Goal: Task Accomplishment & Management: Complete application form

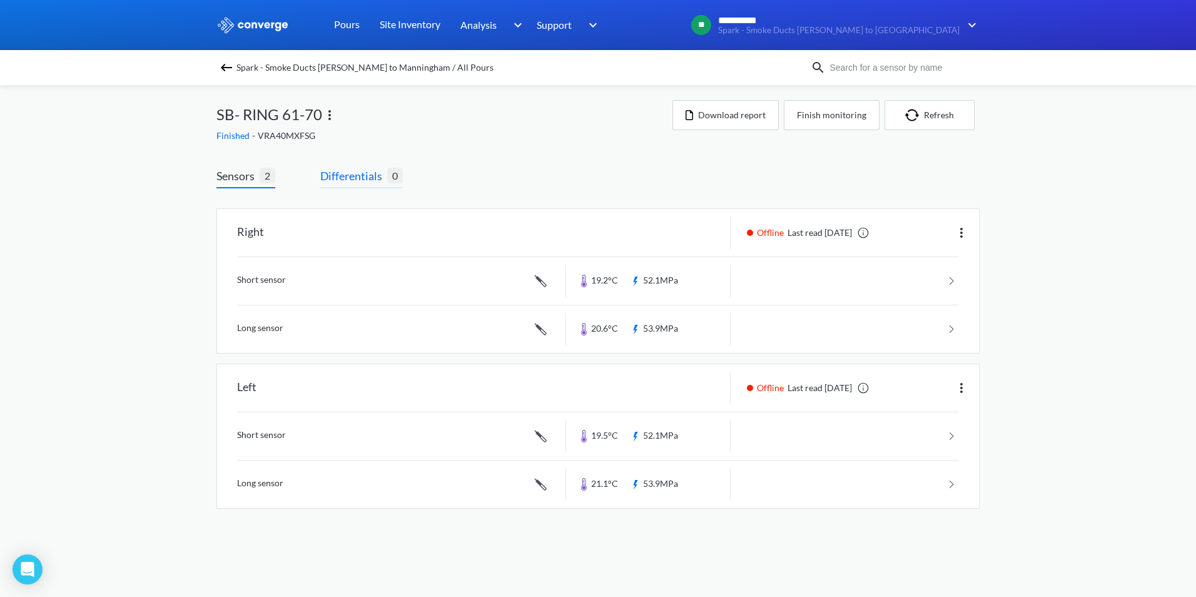
click at [364, 185] on span "Differentials 0" at bounding box center [361, 177] width 83 height 21
click at [358, 175] on span "Differentials" at bounding box center [353, 176] width 67 height 18
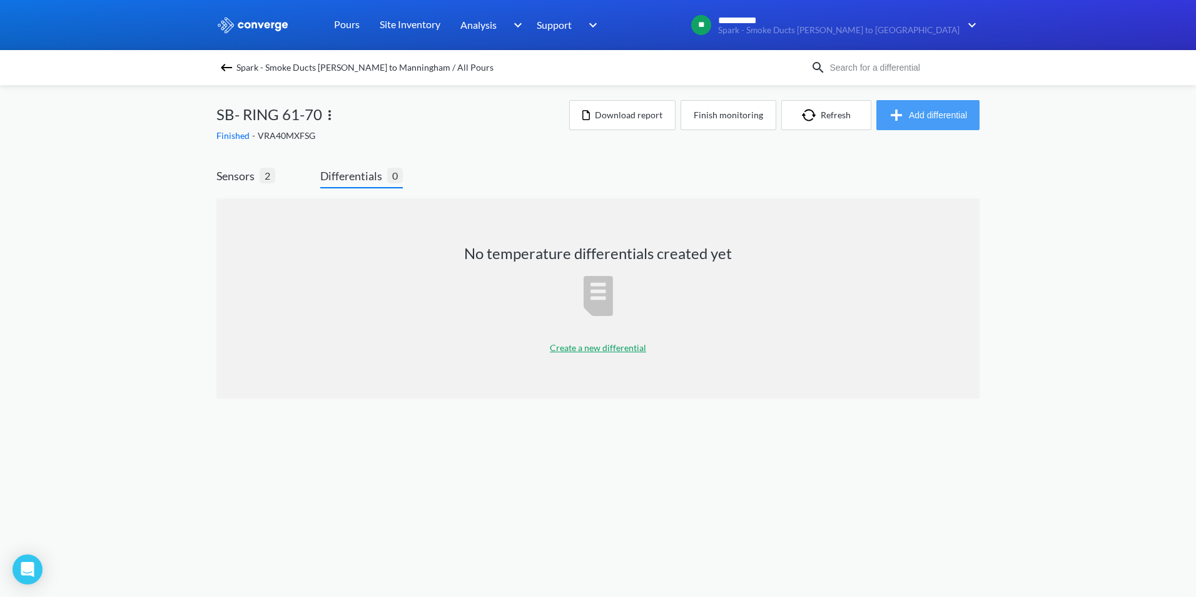
click at [913, 120] on button "Add differential" at bounding box center [928, 115] width 103 height 30
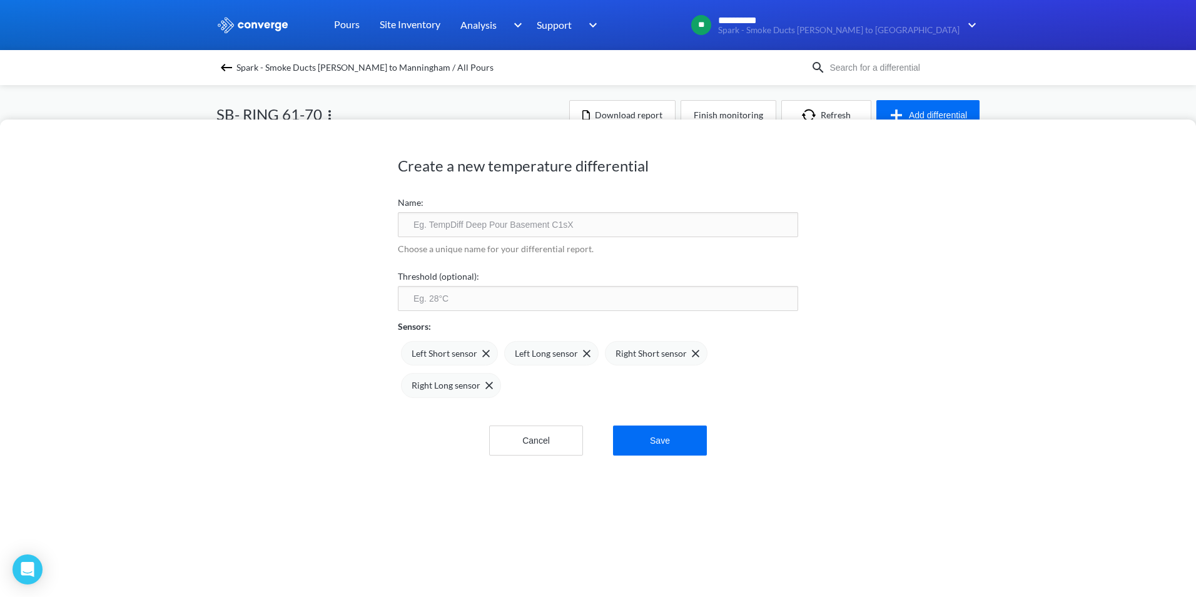
click at [486, 227] on input "text" at bounding box center [598, 224] width 400 height 25
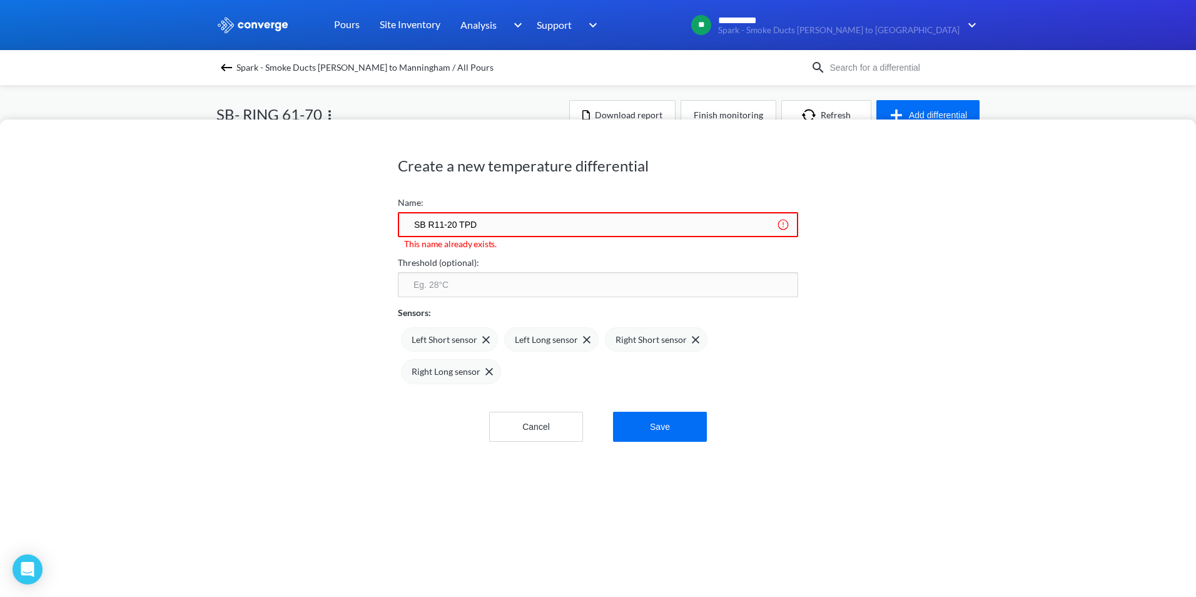
click at [434, 227] on input "SB R11-20 TPD" at bounding box center [598, 224] width 400 height 25
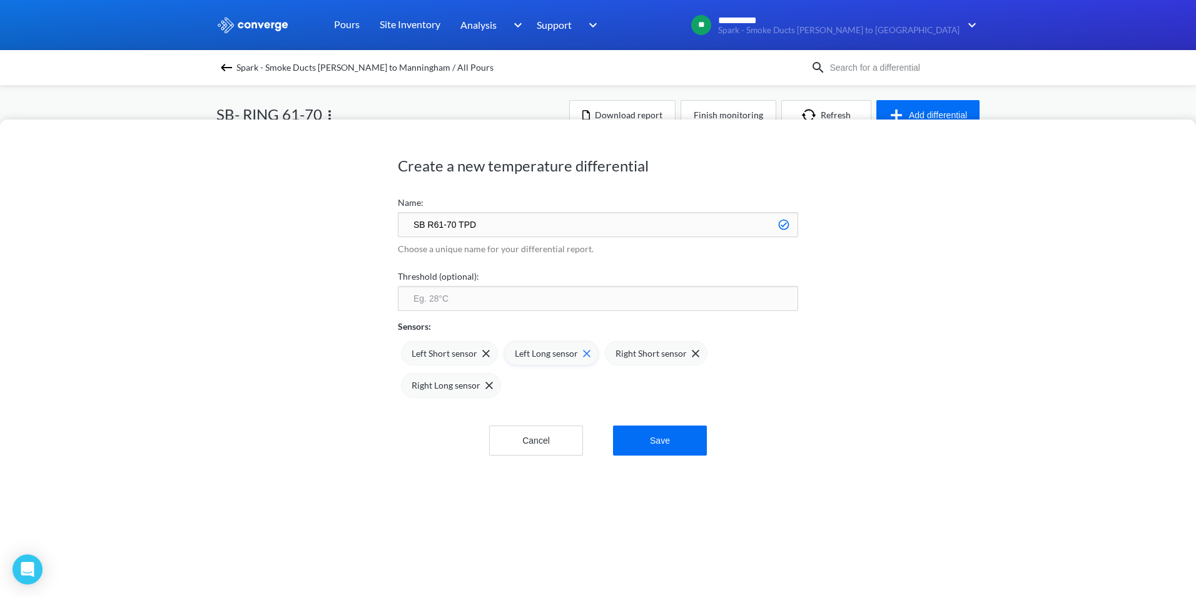
type input "SB R61-70 TPD"
click at [578, 354] on span at bounding box center [584, 354] width 13 height 8
click at [482, 354] on img at bounding box center [486, 354] width 8 height 8
click at [676, 451] on button "Save" at bounding box center [660, 443] width 94 height 30
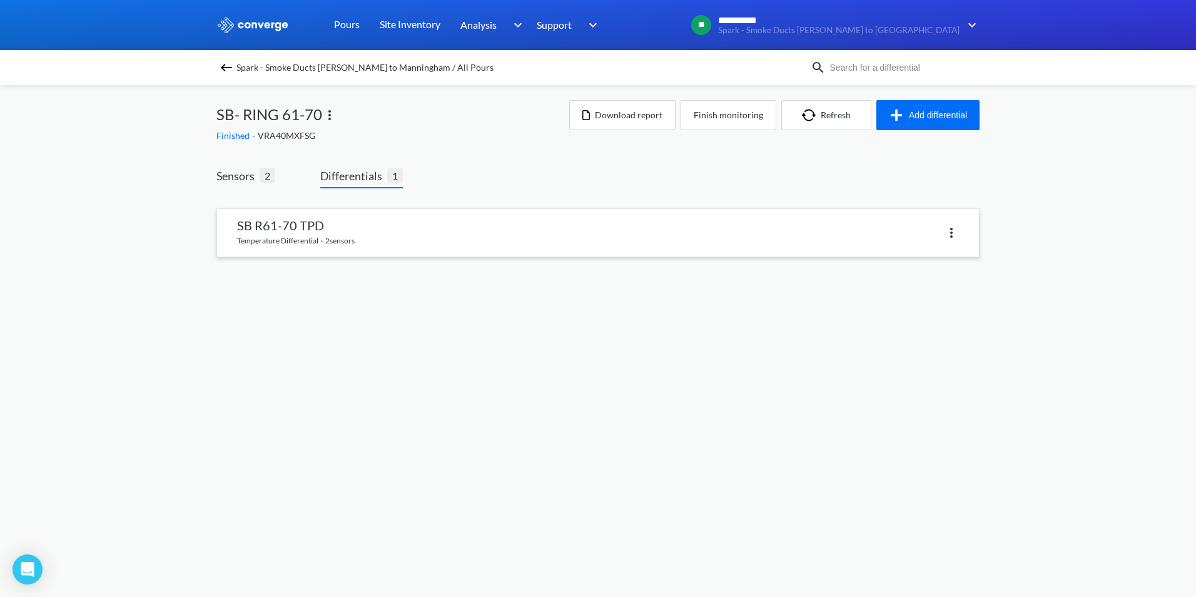
click at [735, 232] on div at bounding box center [778, 232] width 361 height 18
click at [300, 233] on link at bounding box center [598, 233] width 762 height 48
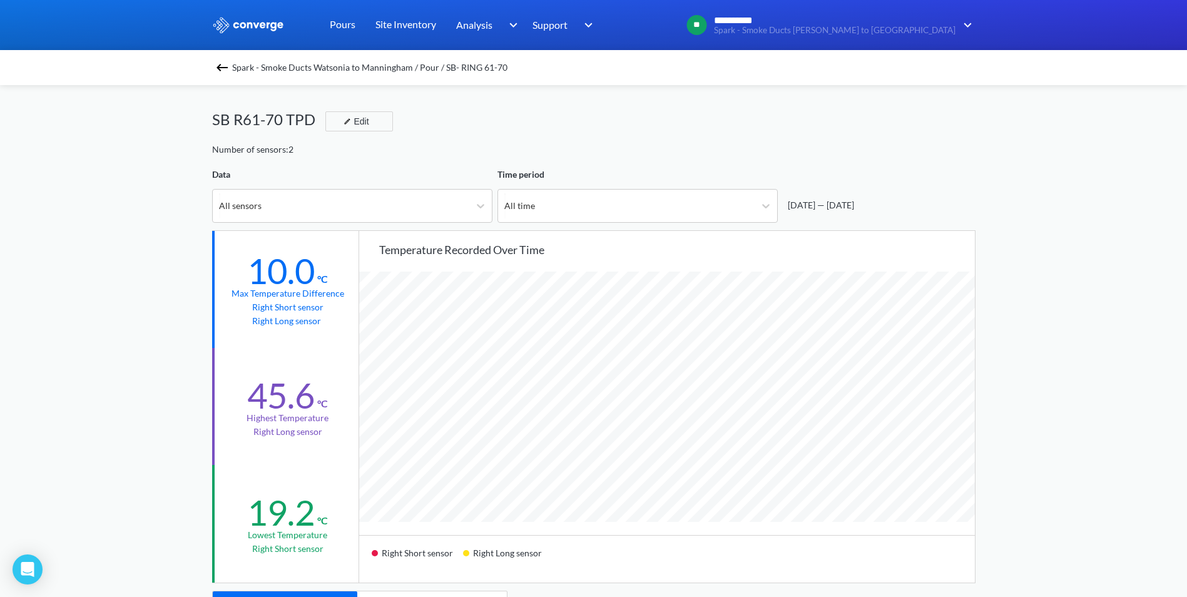
scroll to position [125, 0]
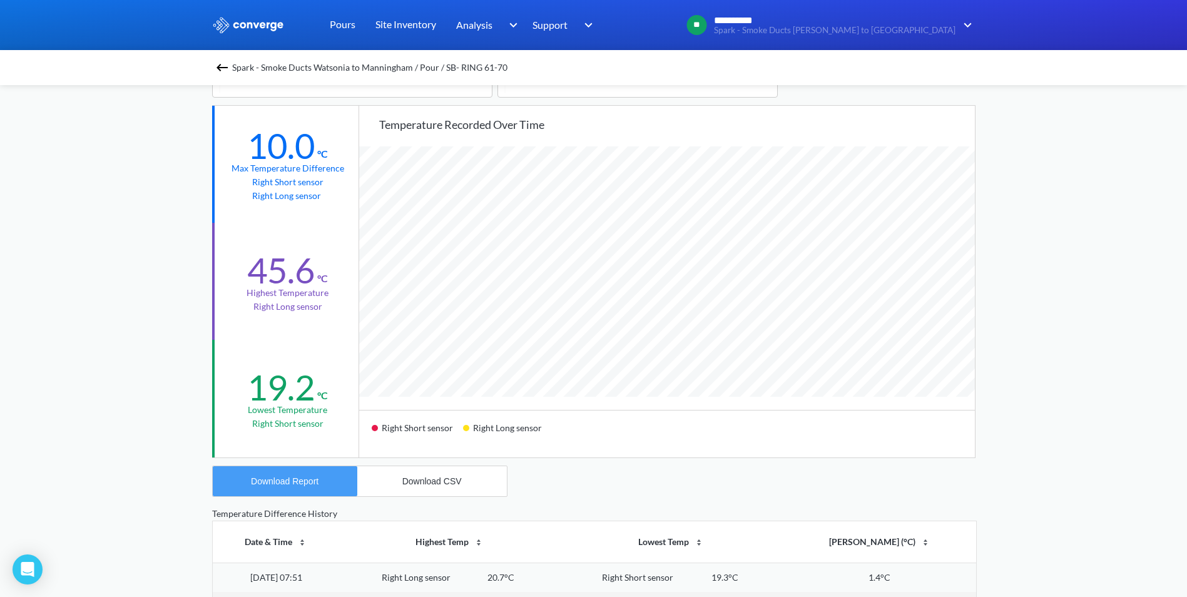
click at [295, 476] on div "Download Report" at bounding box center [285, 481] width 68 height 10
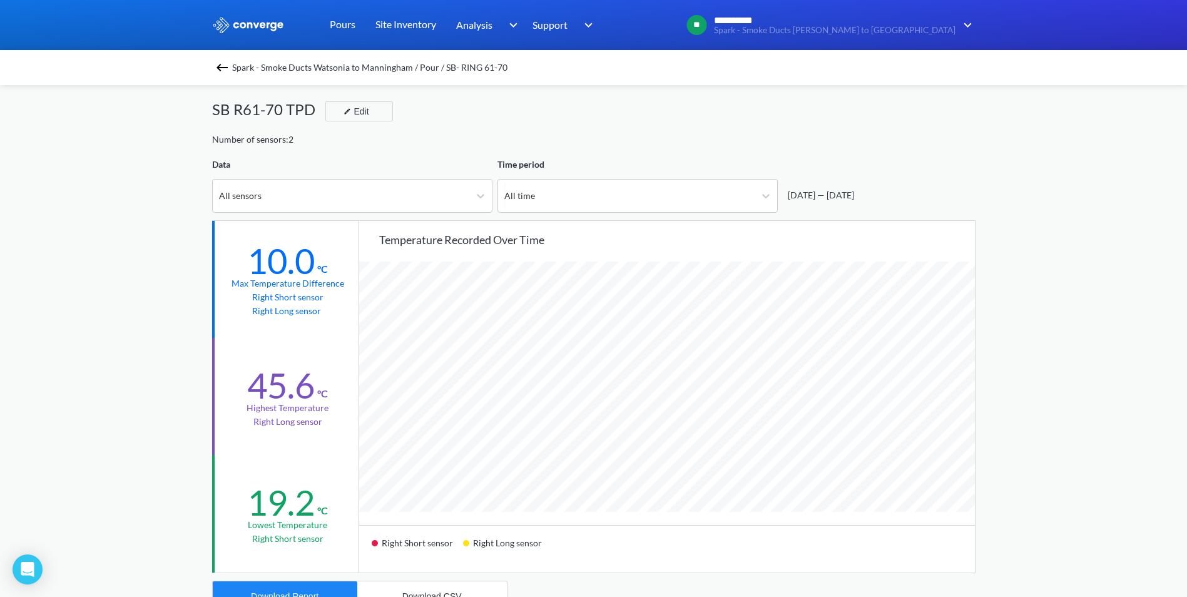
scroll to position [0, 0]
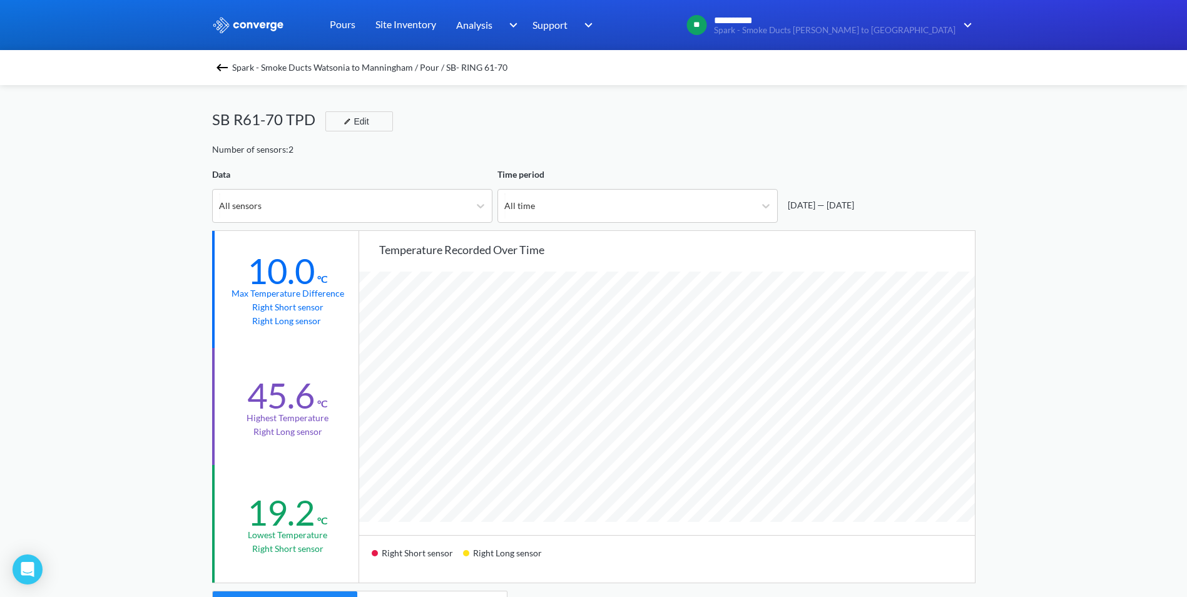
click at [218, 66] on div "Spark - Smoke Ducts Watsonia to Manningham / Pour / SB- RING 61-70" at bounding box center [593, 68] width 763 height 18
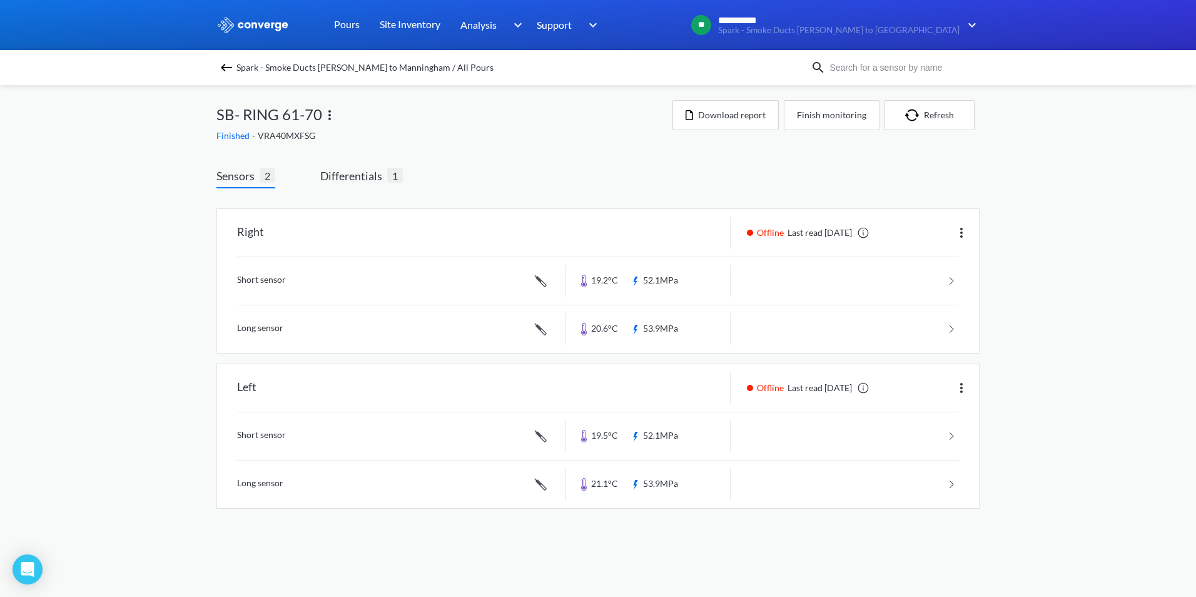
click at [226, 67] on img at bounding box center [226, 67] width 15 height 15
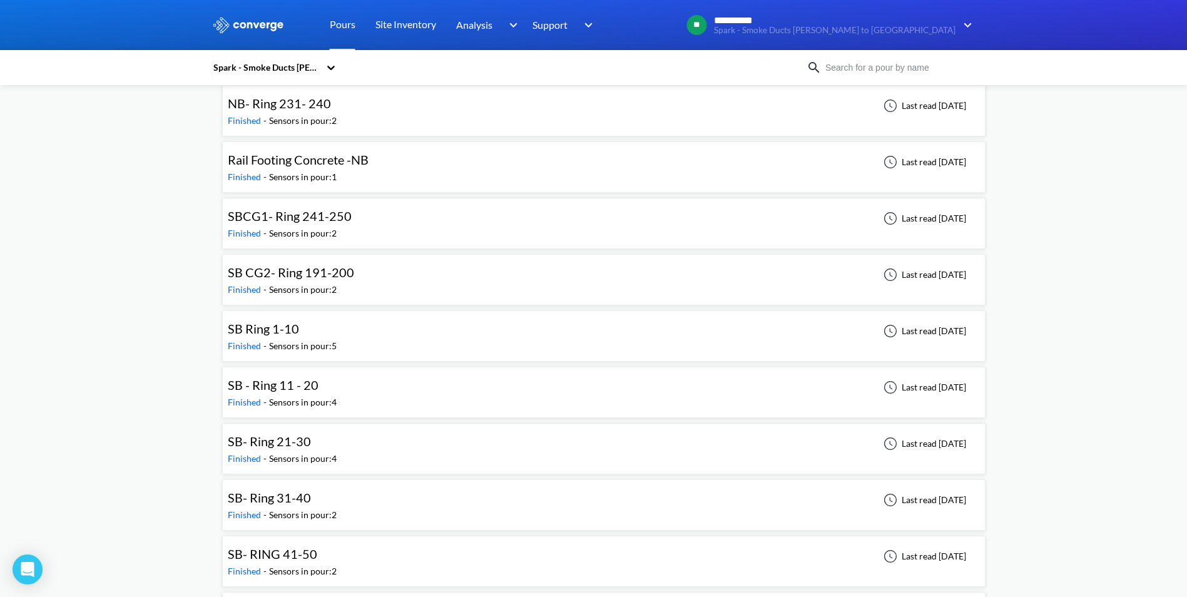
scroll to position [2315, 0]
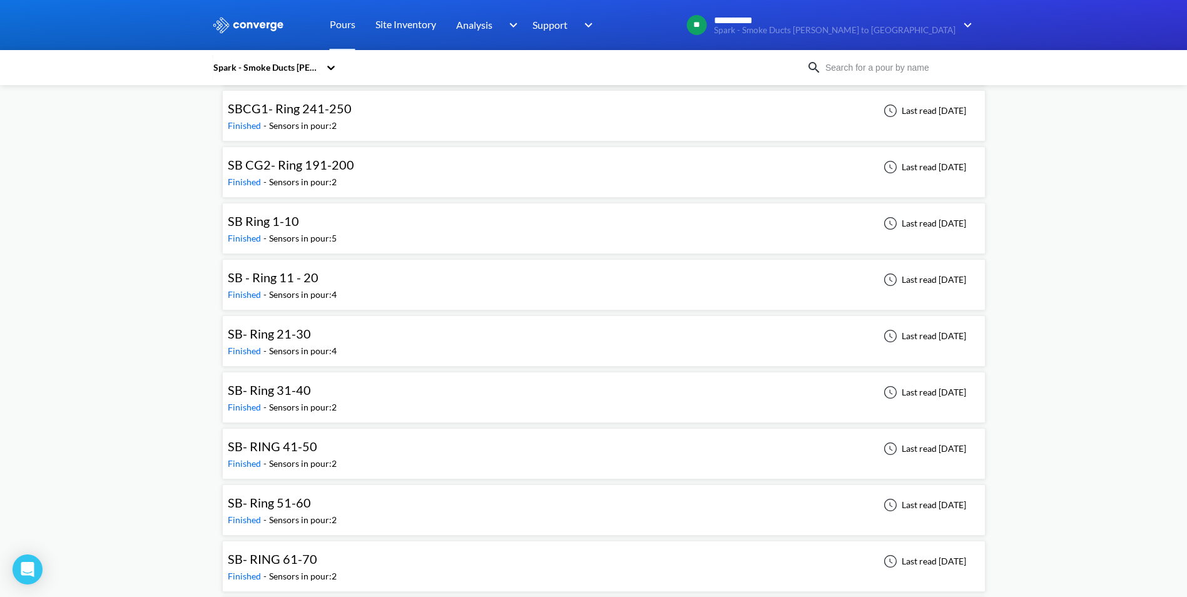
click at [306, 400] on div "Sensors in pour: 2" at bounding box center [303, 407] width 68 height 14
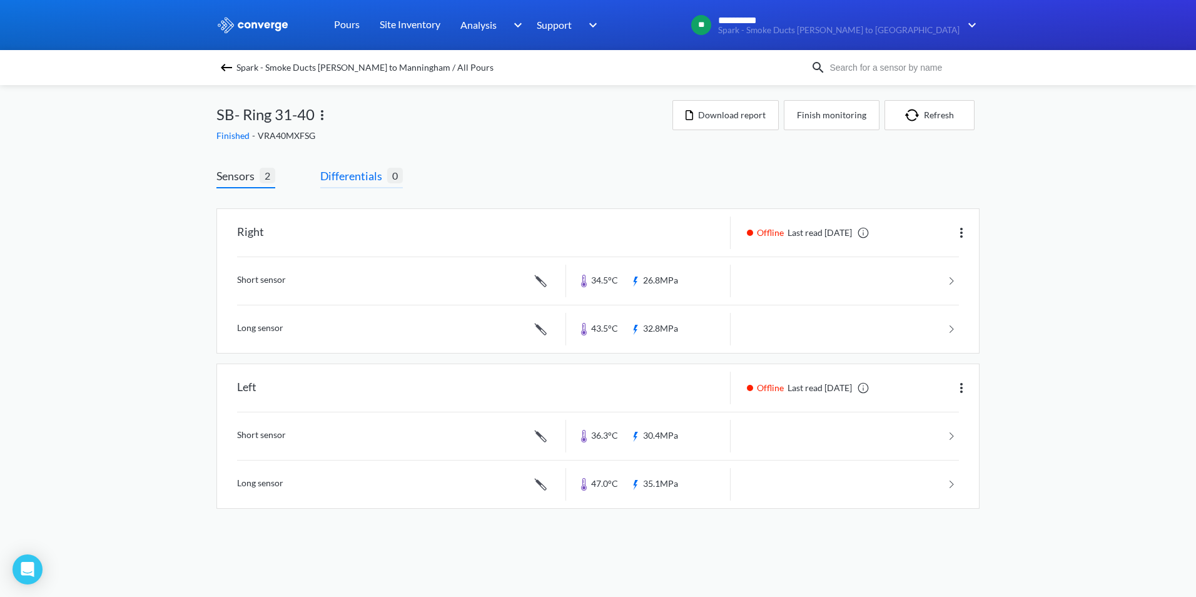
click at [346, 178] on span "Differentials" at bounding box center [353, 176] width 67 height 18
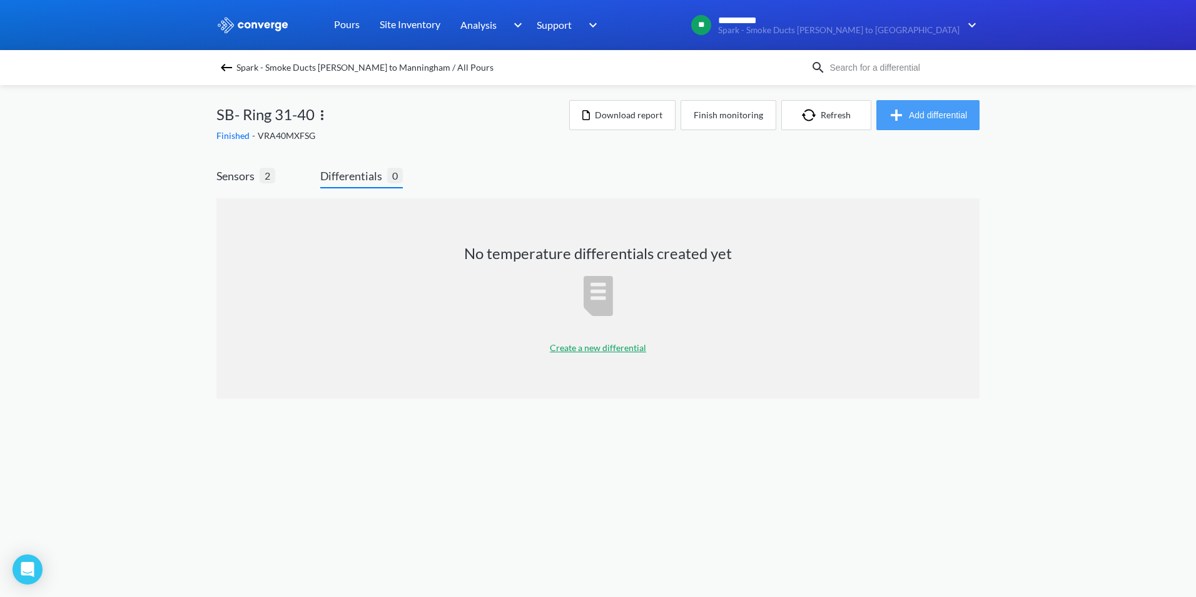
click at [942, 116] on button "Add differential" at bounding box center [928, 115] width 103 height 30
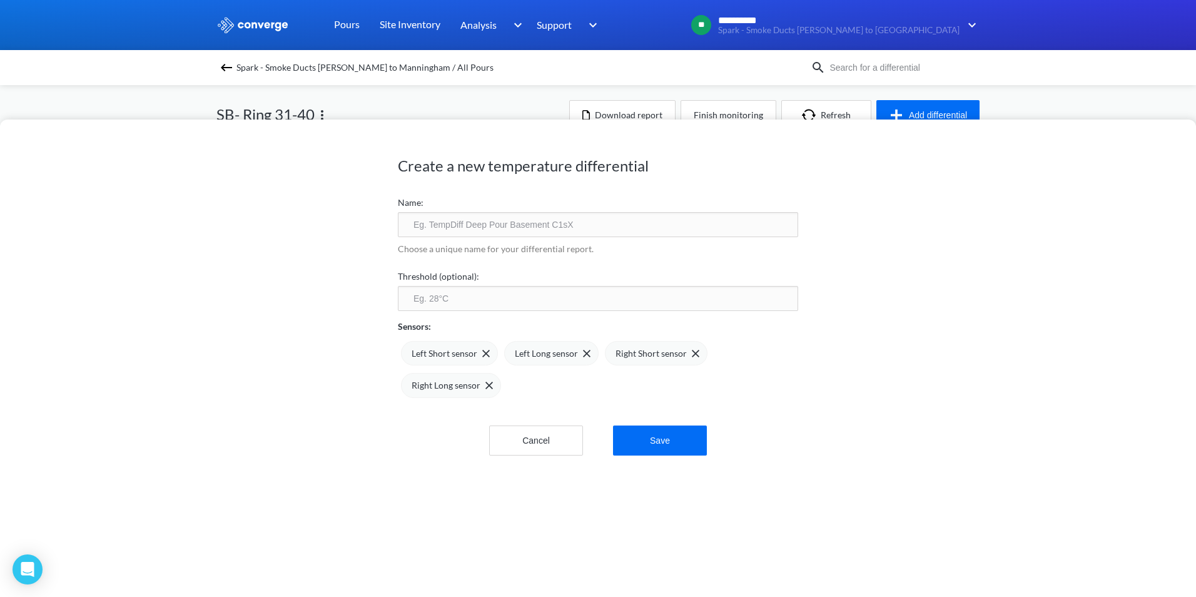
click at [425, 233] on input "text" at bounding box center [598, 224] width 400 height 25
type input "SB R31-40 TPD"
click at [482, 352] on img at bounding box center [486, 354] width 8 height 8
click at [481, 353] on img at bounding box center [484, 354] width 8 height 8
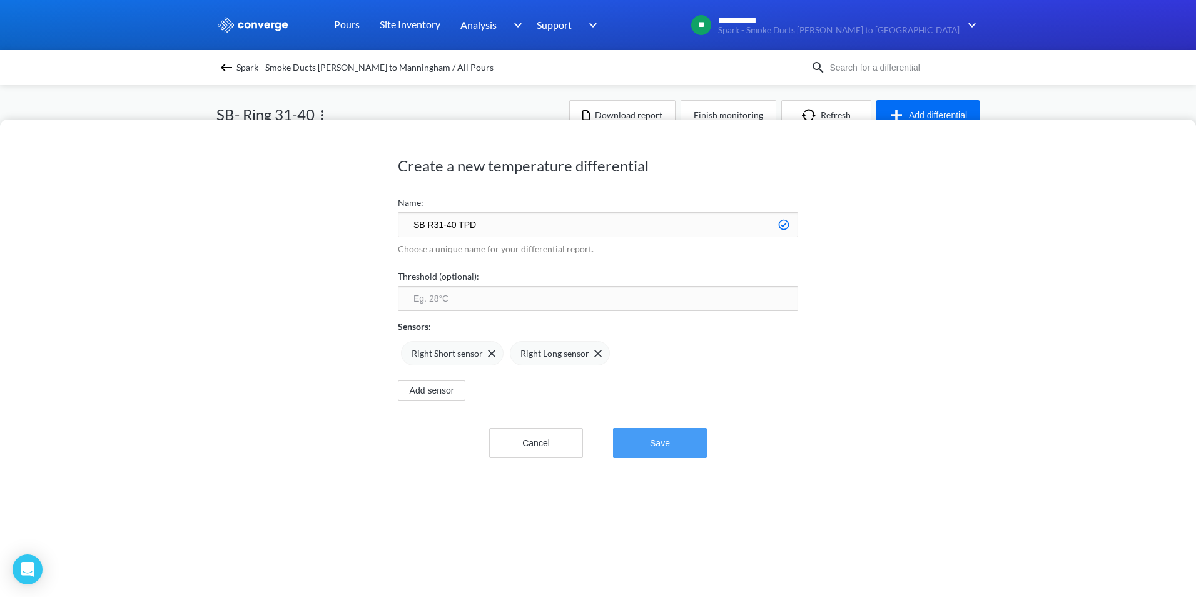
drag, startPoint x: 661, startPoint y: 440, endPoint x: 661, endPoint y: 423, distance: 16.9
click at [661, 439] on button "Save" at bounding box center [660, 443] width 94 height 30
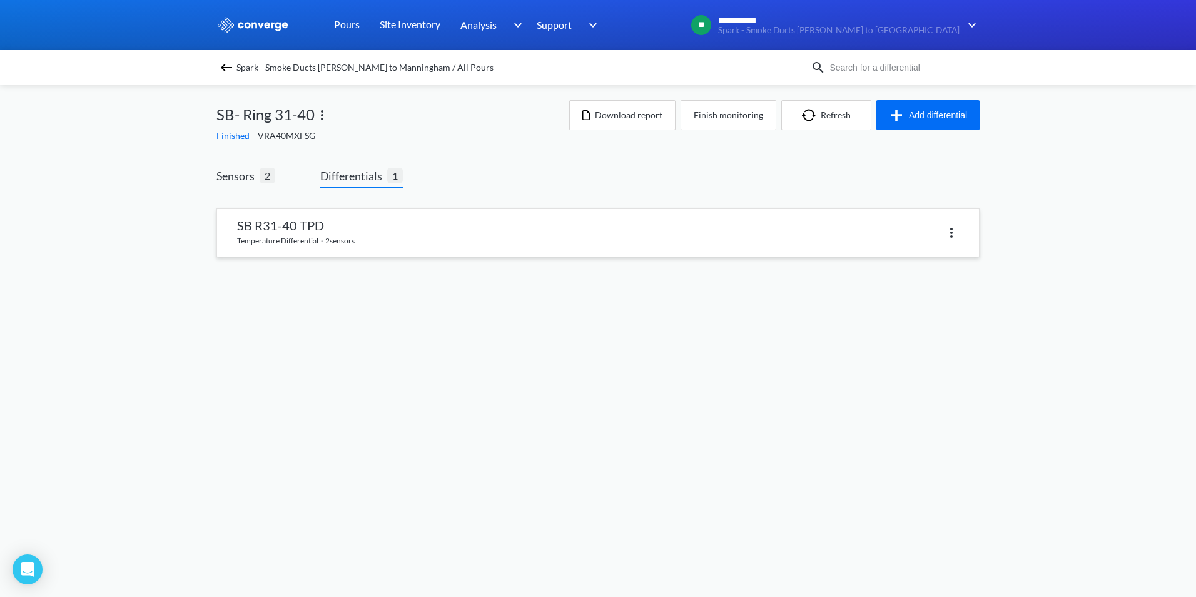
click at [947, 232] on img at bounding box center [951, 232] width 15 height 15
click at [626, 235] on div "Delete" at bounding box center [778, 232] width 361 height 18
click at [289, 221] on link at bounding box center [598, 233] width 762 height 48
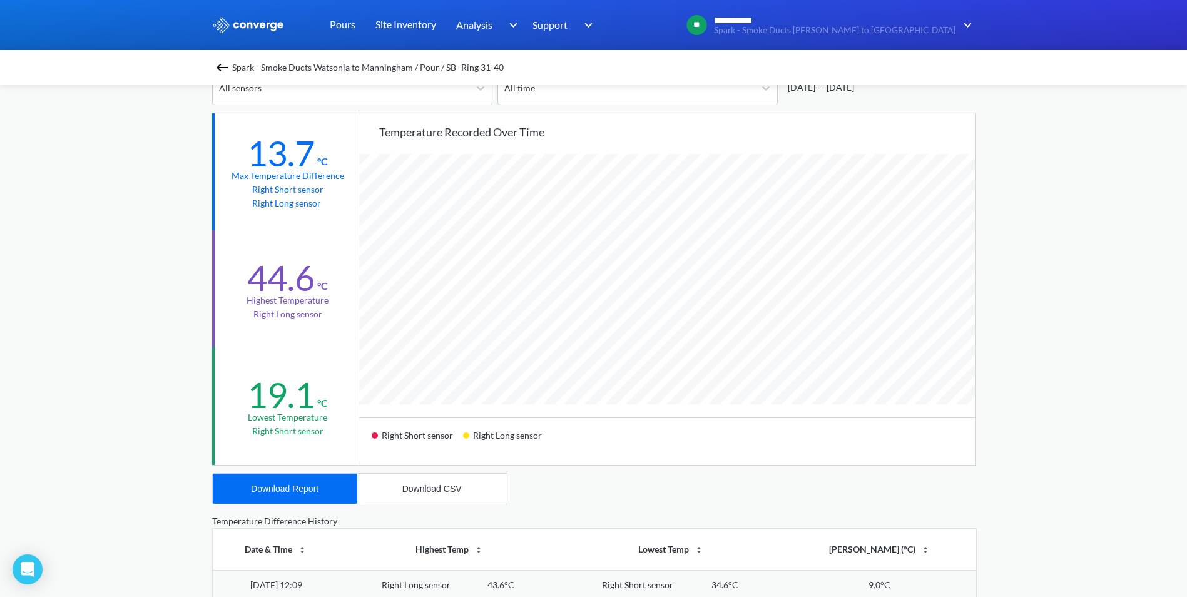
scroll to position [125, 0]
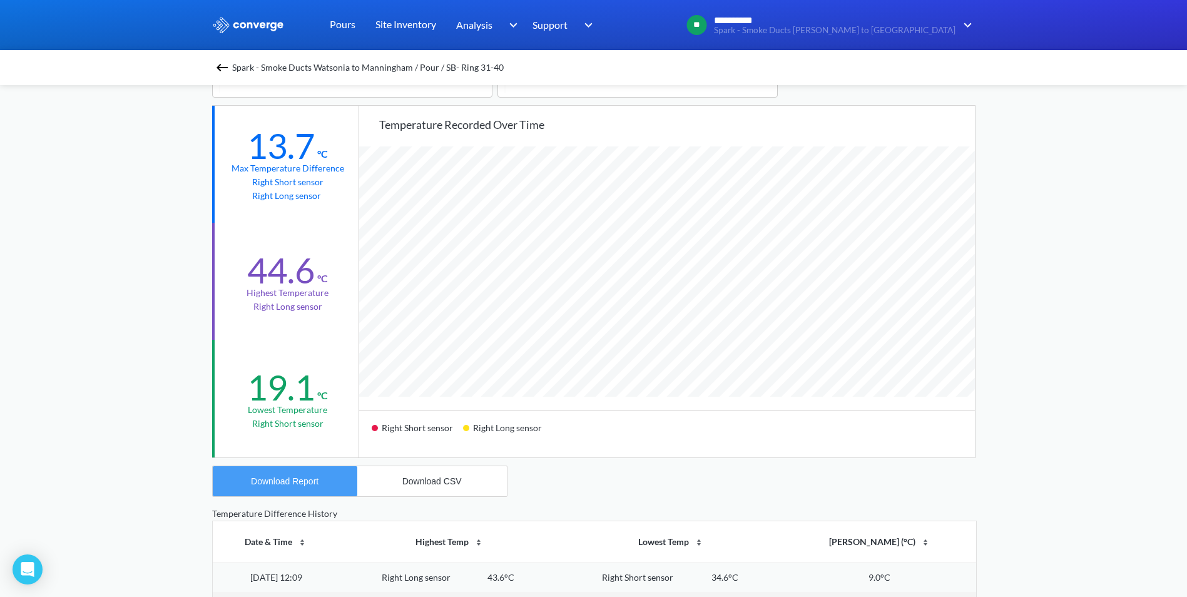
click at [309, 481] on div "Download Report" at bounding box center [285, 481] width 68 height 10
click at [221, 66] on img at bounding box center [222, 67] width 15 height 15
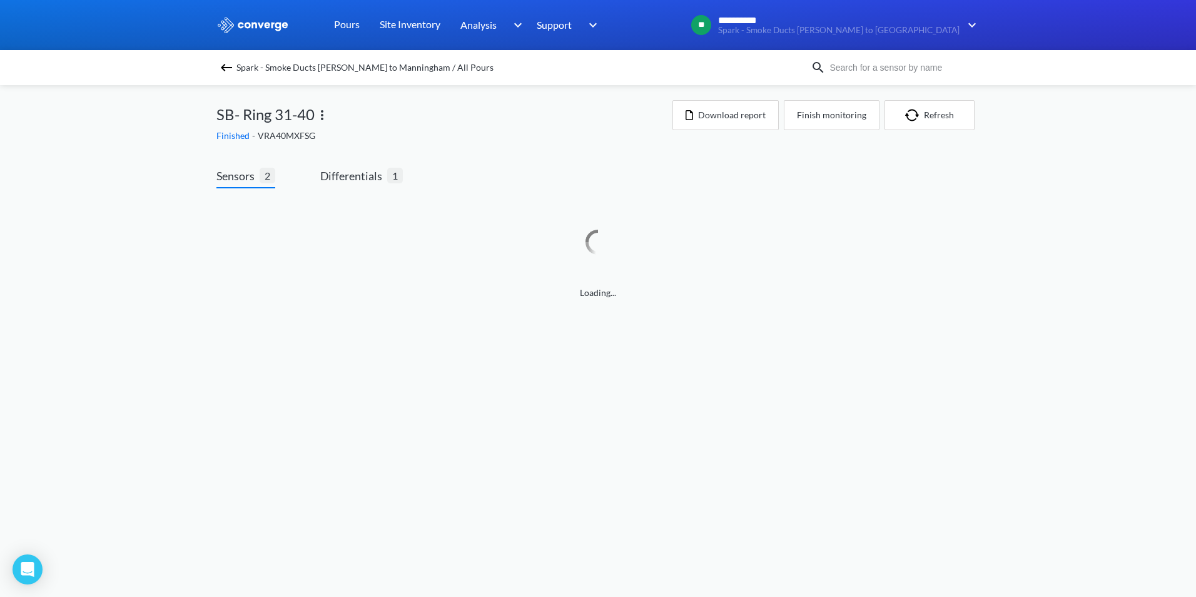
click at [227, 68] on img at bounding box center [226, 67] width 15 height 15
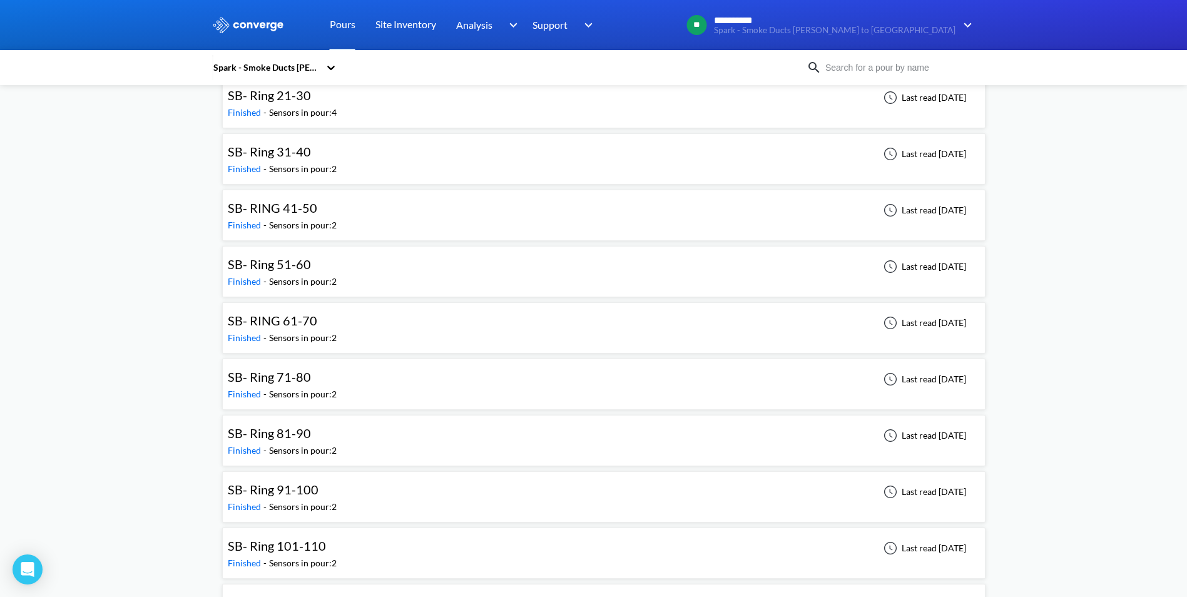
scroll to position [2565, 0]
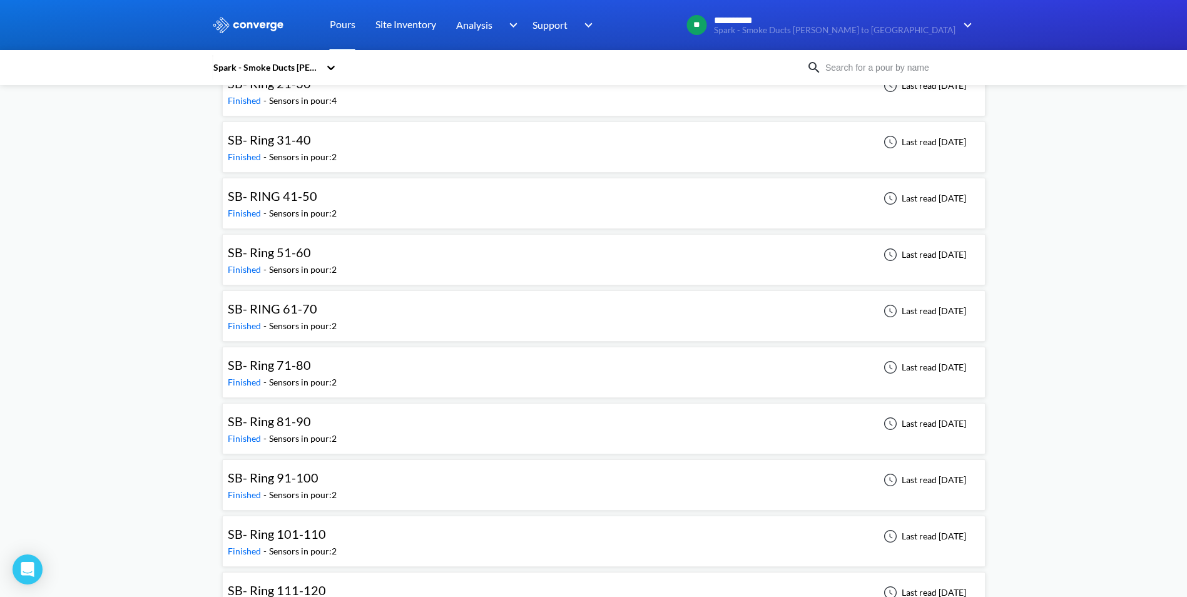
click at [287, 424] on span "SB- Ring 81-90" at bounding box center [269, 421] width 83 height 15
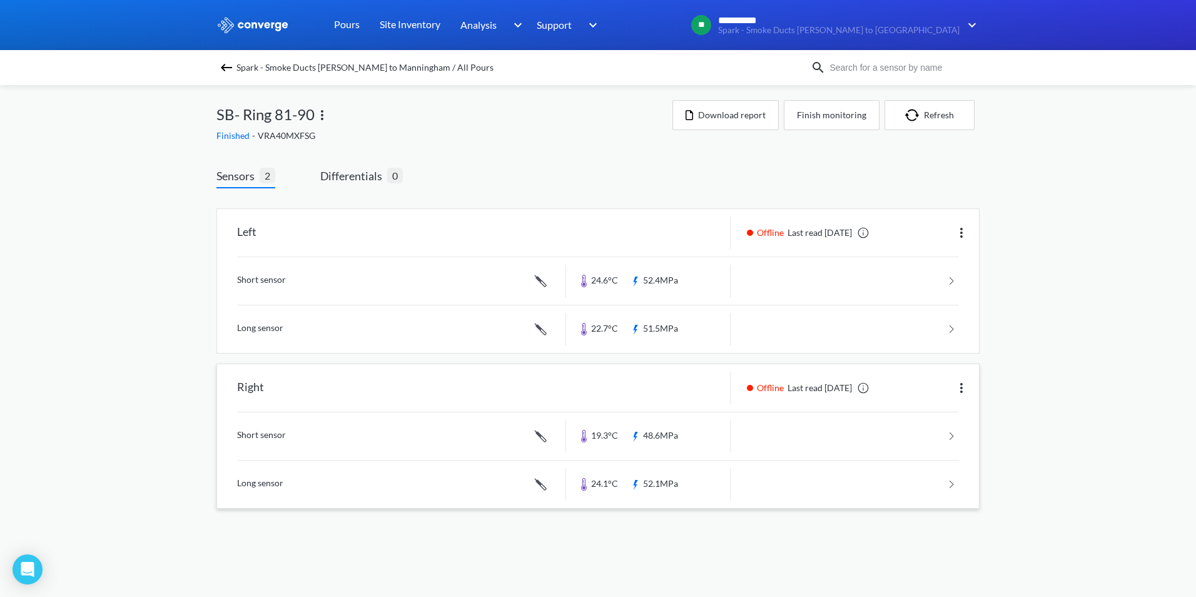
click at [315, 389] on div "Right" at bounding box center [391, 388] width 349 height 33
click at [368, 179] on span "Differentials" at bounding box center [353, 176] width 67 height 18
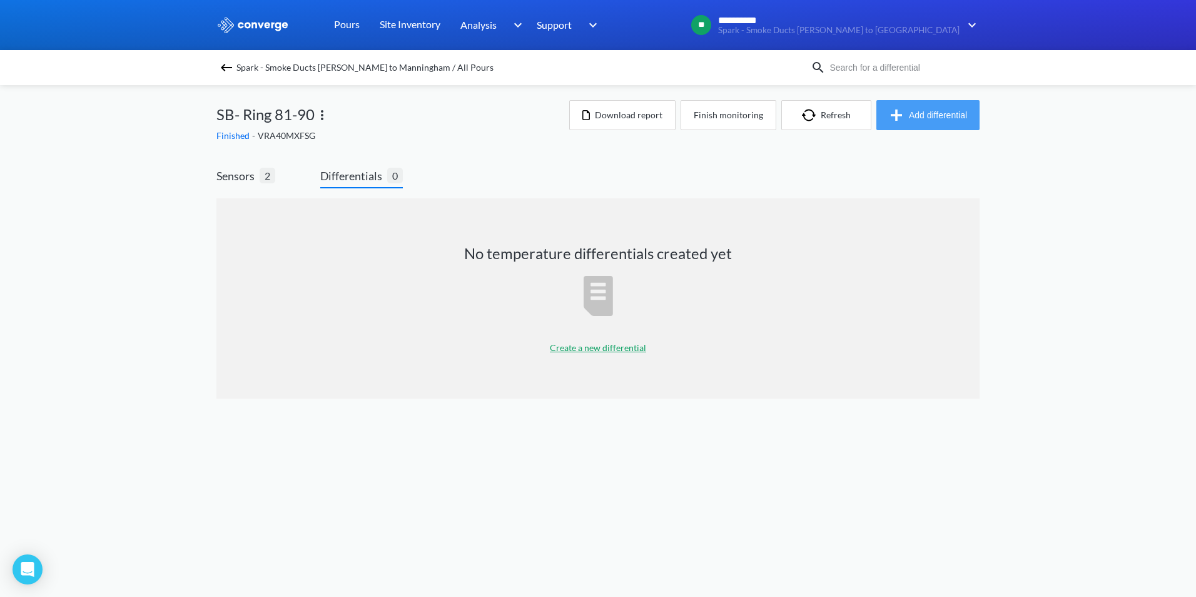
click at [937, 116] on button "Add differential" at bounding box center [928, 115] width 103 height 30
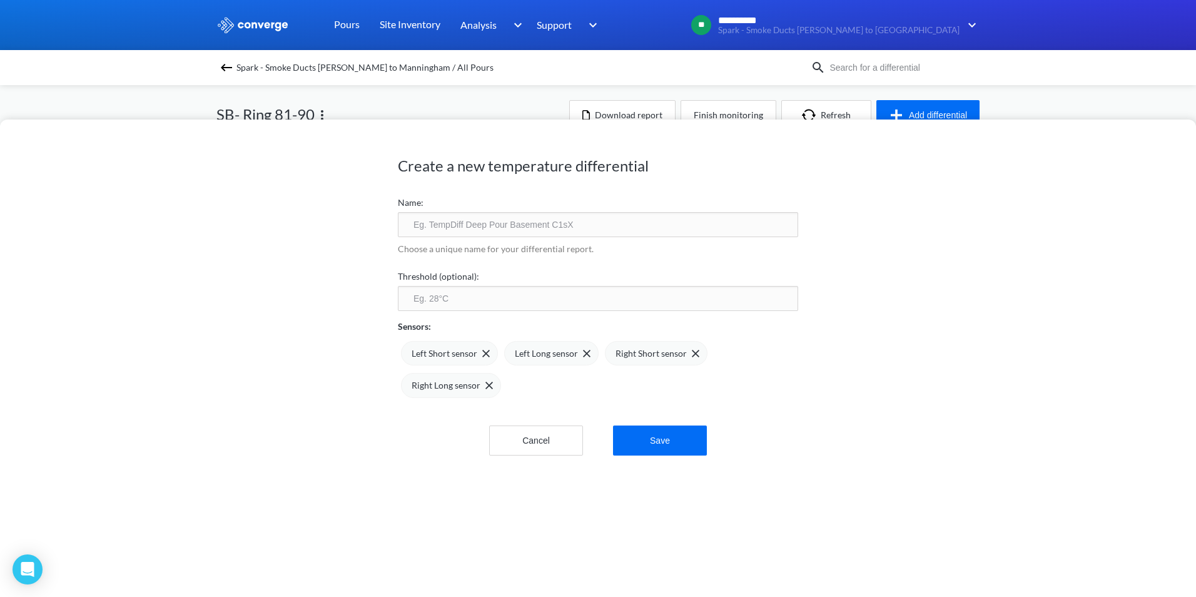
click at [418, 233] on input "text" at bounding box center [598, 224] width 400 height 25
type input "SB R81-90 TPD"
click at [477, 354] on span at bounding box center [483, 354] width 13 height 8
click at [480, 350] on img at bounding box center [484, 354] width 8 height 8
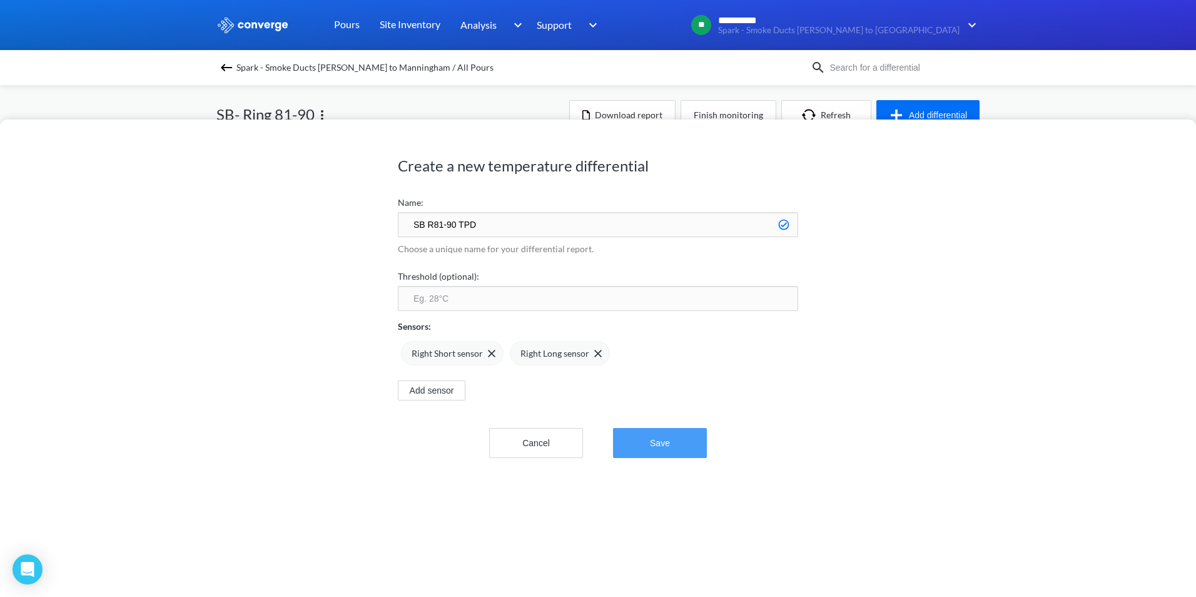
click at [654, 448] on button "Save" at bounding box center [660, 443] width 94 height 30
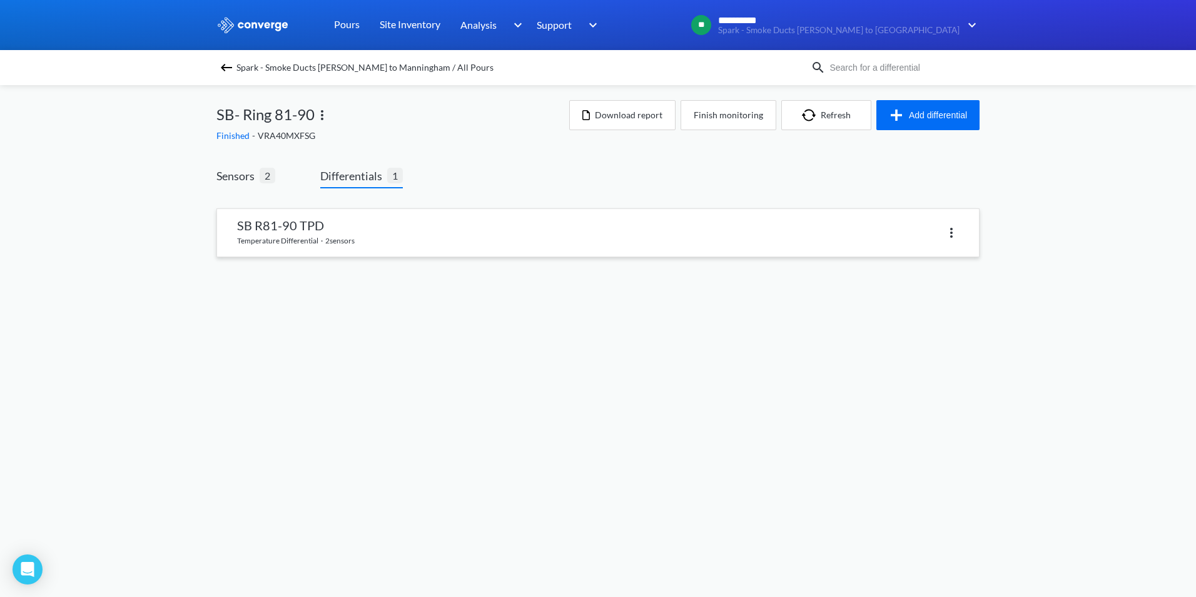
click at [303, 239] on link at bounding box center [598, 233] width 762 height 48
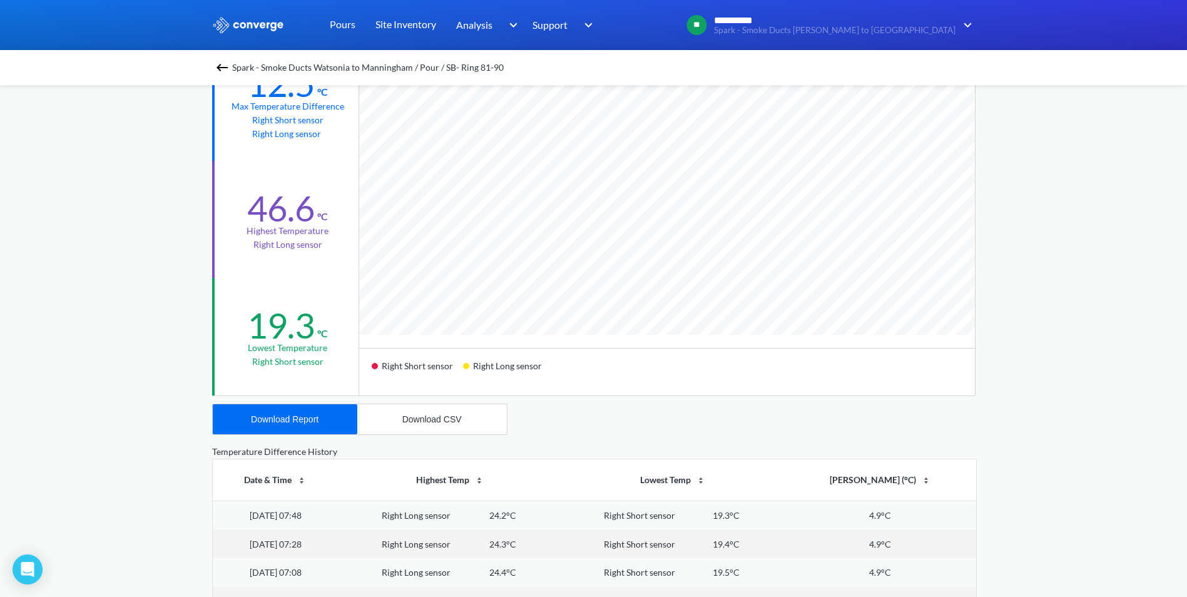
scroll to position [188, 0]
click at [313, 414] on div "Download Report" at bounding box center [285, 419] width 68 height 10
click at [223, 71] on img at bounding box center [222, 67] width 15 height 15
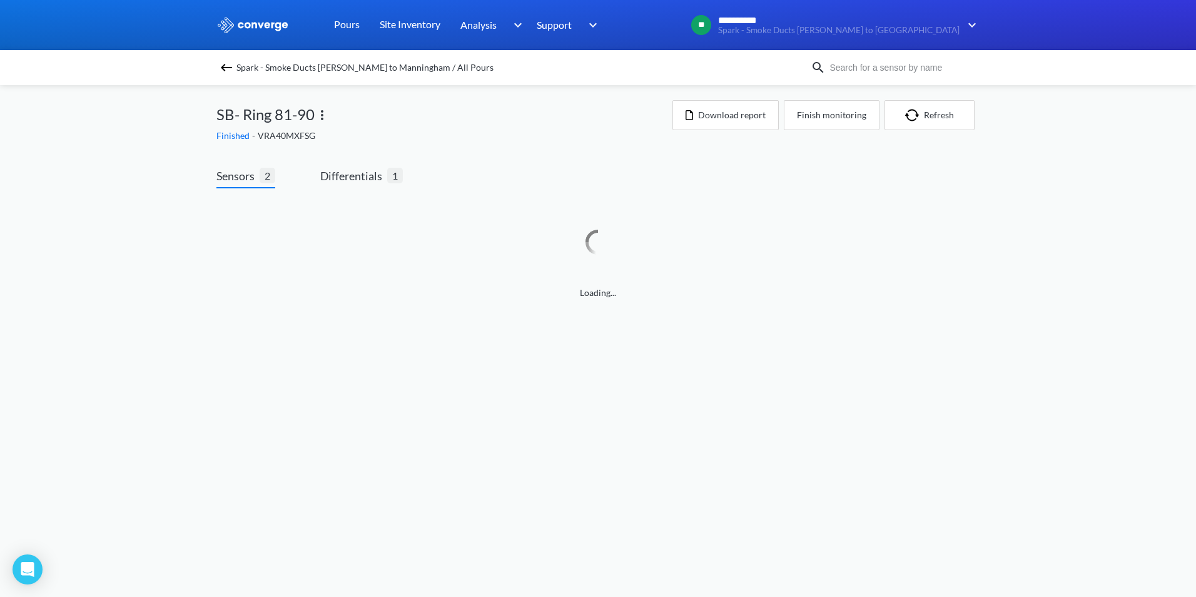
click at [223, 66] on img at bounding box center [226, 67] width 15 height 15
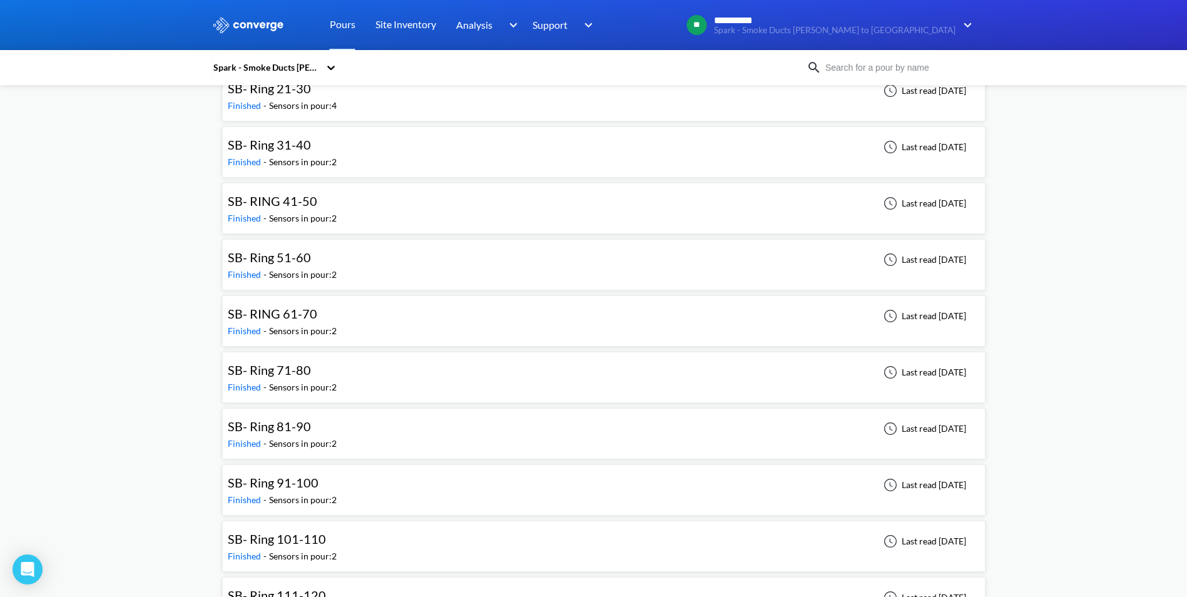
scroll to position [2565, 0]
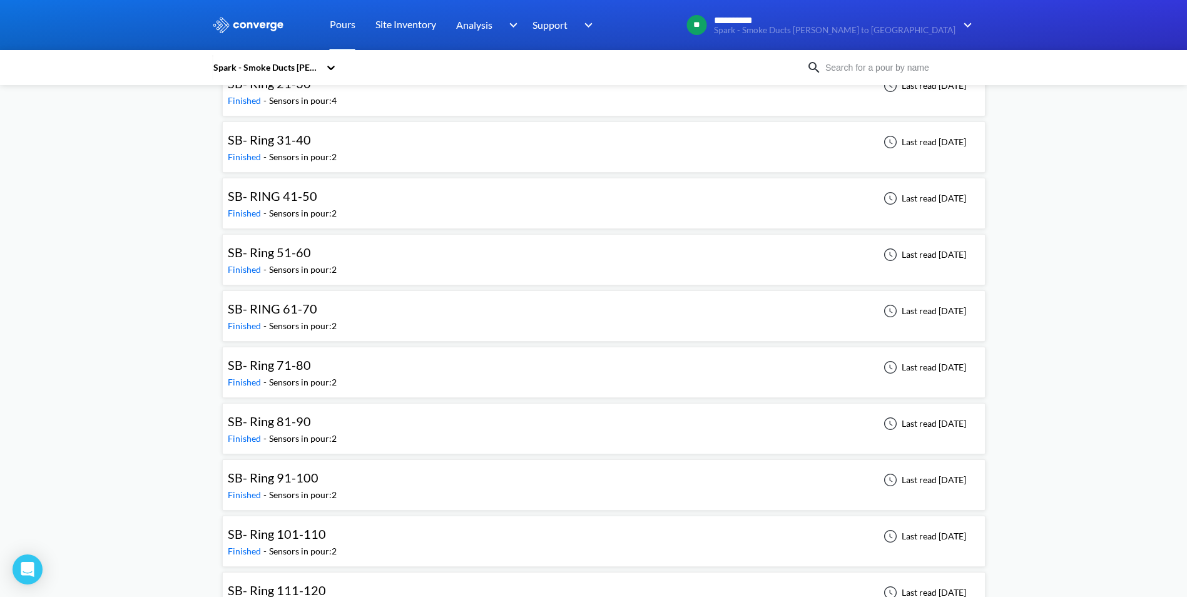
click at [292, 260] on div "SB- Ring 51-60" at bounding box center [269, 252] width 83 height 19
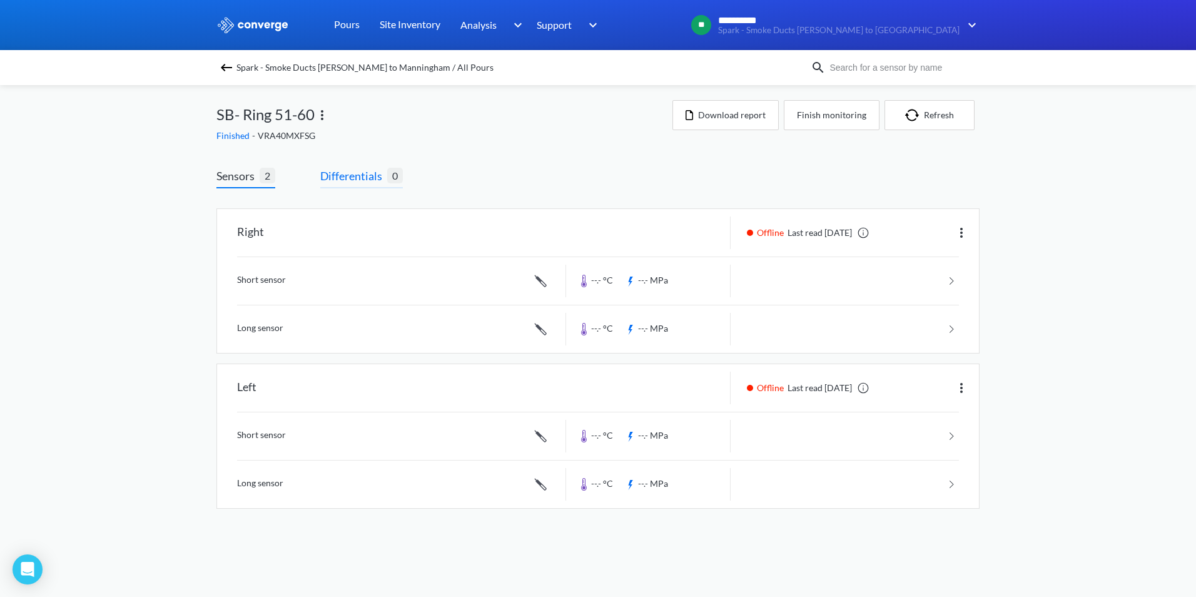
click at [365, 182] on span "Differentials" at bounding box center [353, 176] width 67 height 18
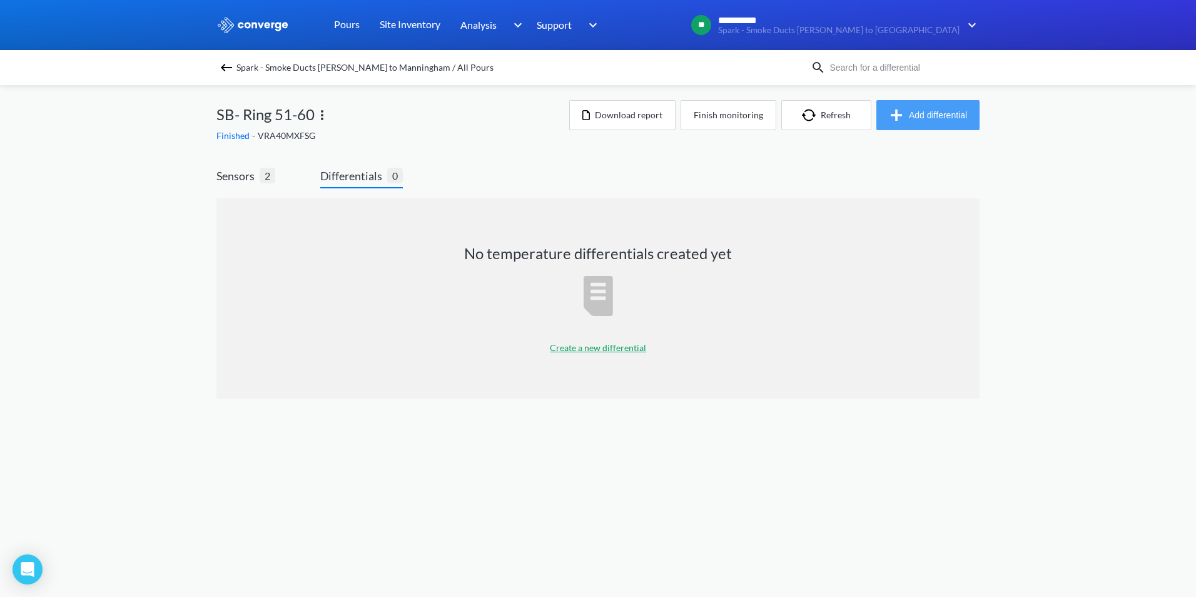
click at [928, 106] on button "Add differential" at bounding box center [928, 115] width 103 height 30
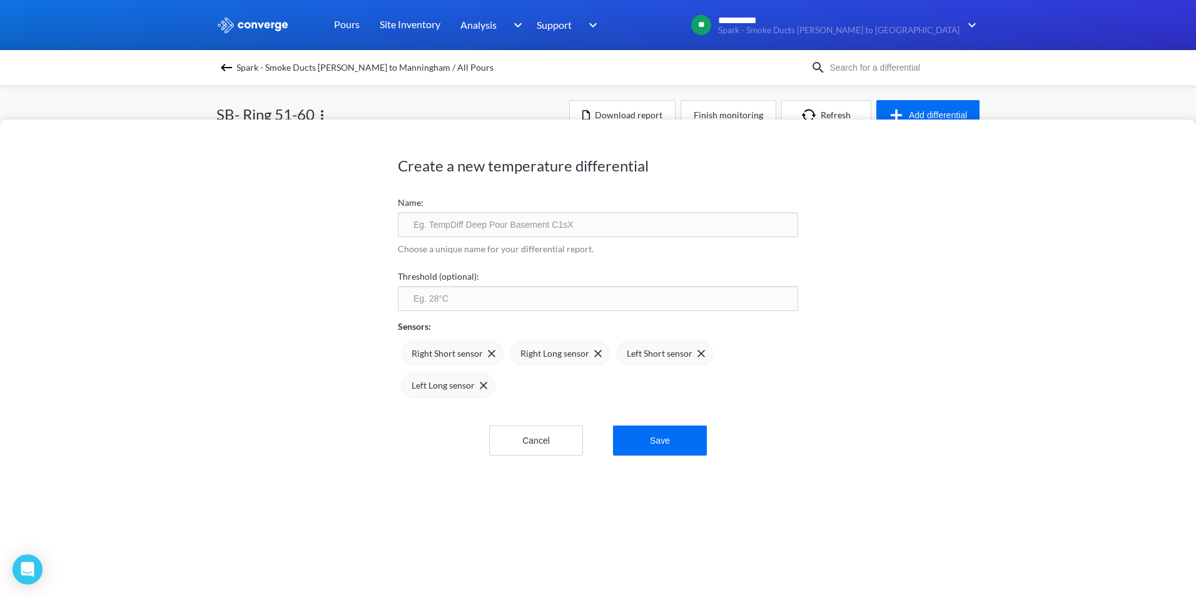
click at [485, 226] on input "text" at bounding box center [598, 224] width 400 height 25
type input "SB R51-60 TPD"
click at [698, 352] on img at bounding box center [702, 354] width 8 height 8
click at [0, 0] on img at bounding box center [0, 0] width 0 height 0
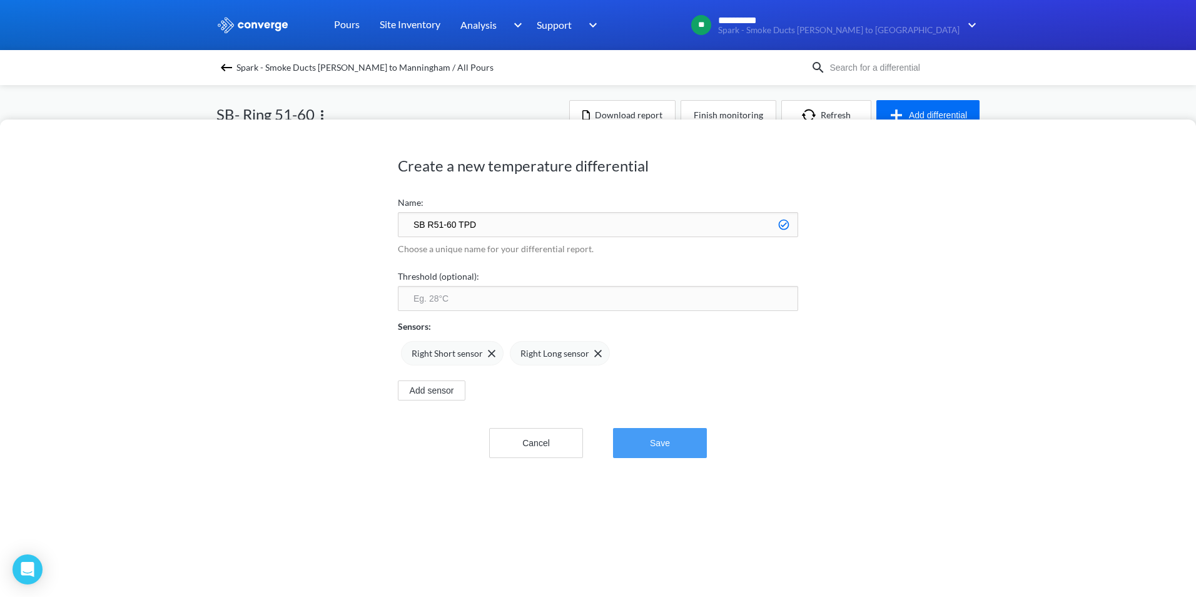
click at [665, 442] on button "Save" at bounding box center [660, 443] width 94 height 30
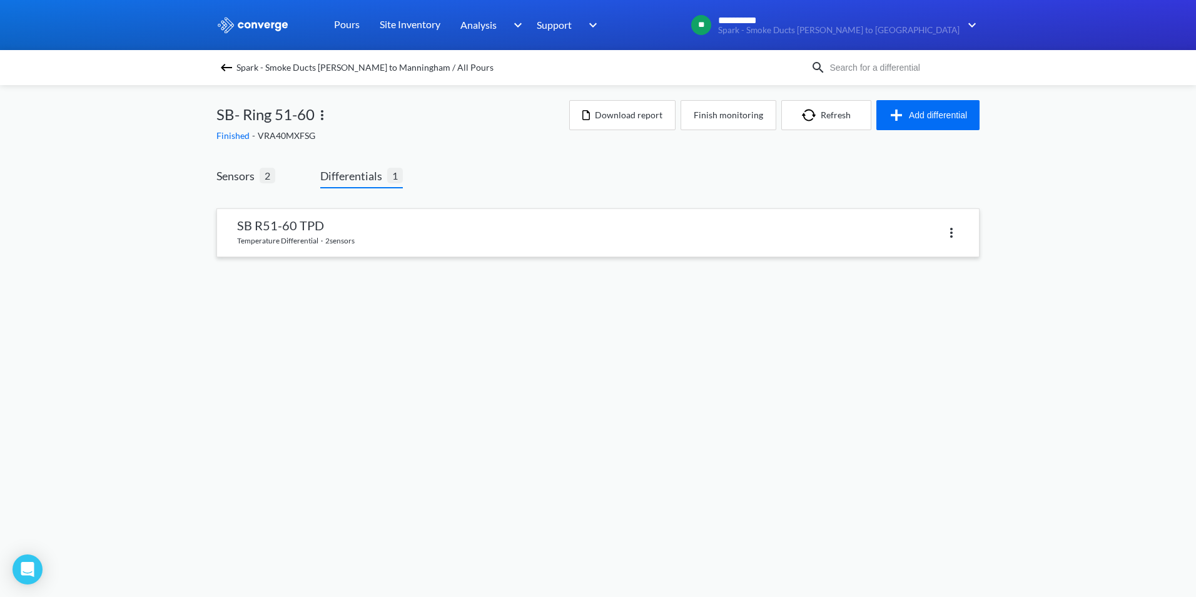
click at [291, 223] on link at bounding box center [598, 233] width 762 height 48
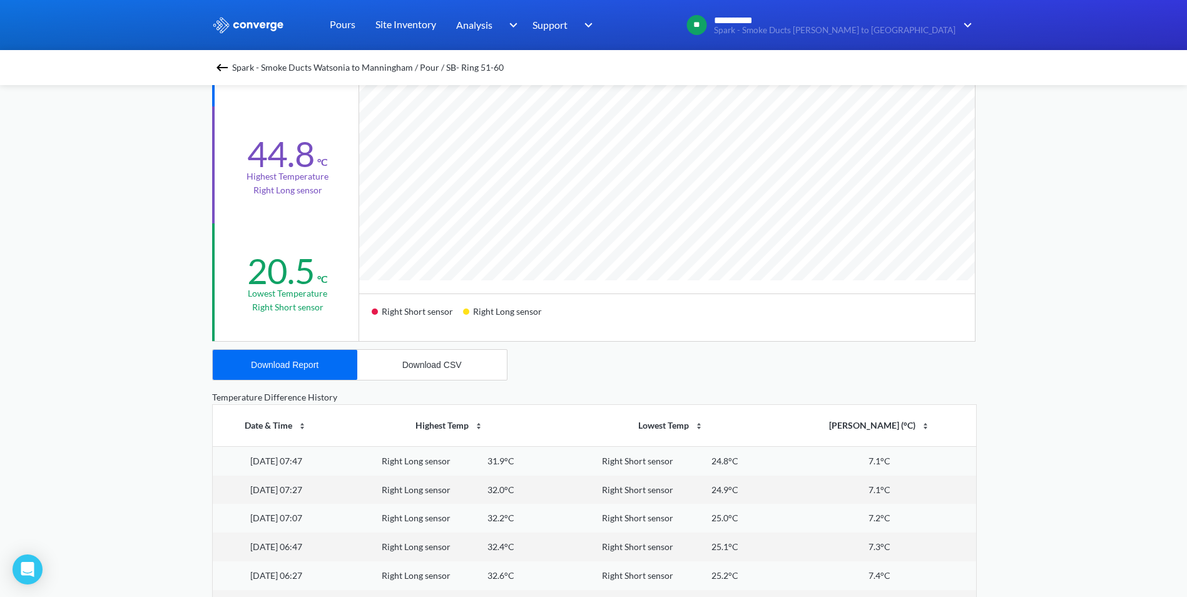
scroll to position [375, 0]
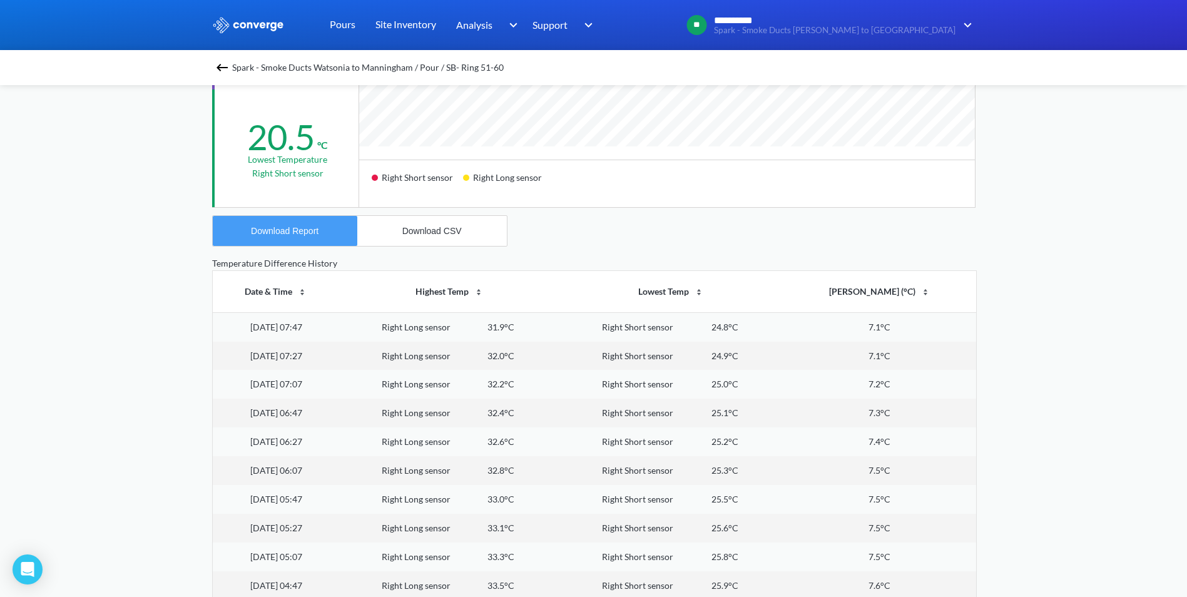
click at [315, 243] on button "Download Report" at bounding box center [285, 231] width 145 height 30
click at [134, 175] on div "**********" at bounding box center [593, 149] width 1187 height 1049
click at [224, 67] on img at bounding box center [222, 67] width 15 height 15
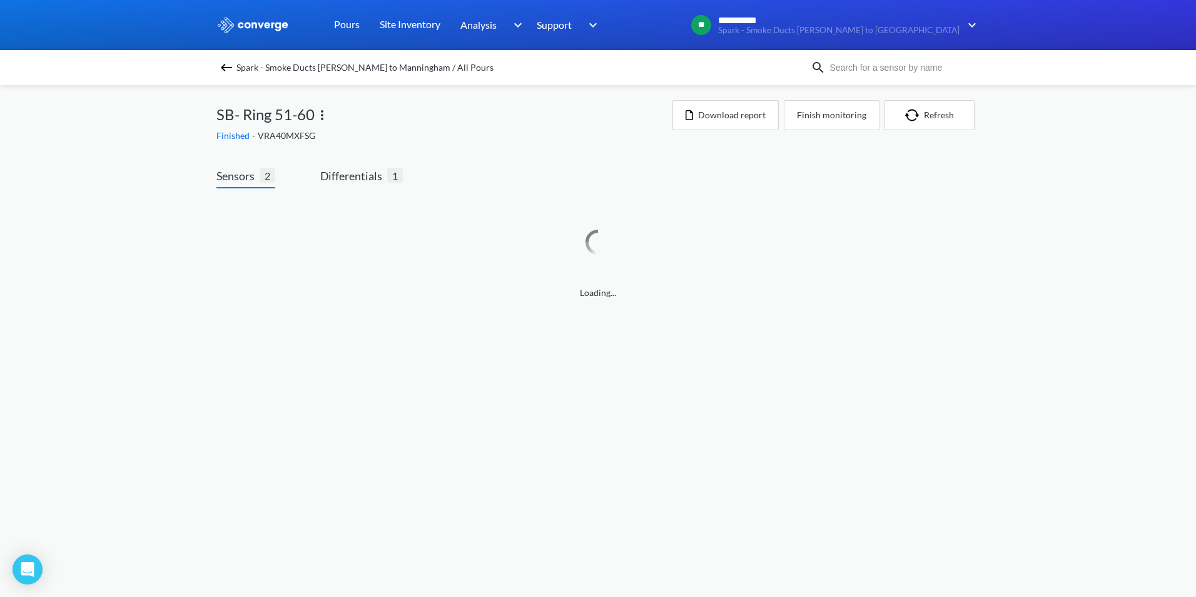
click at [226, 70] on img at bounding box center [226, 67] width 15 height 15
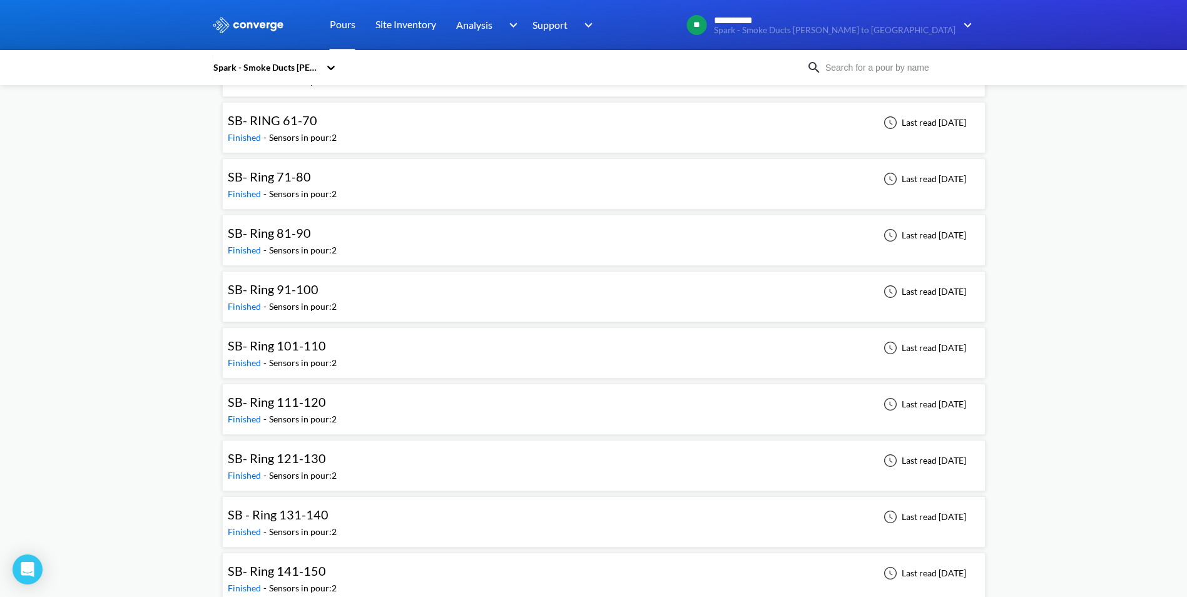
scroll to position [2753, 0]
click at [298, 181] on span "SB- Ring 71-80" at bounding box center [269, 177] width 83 height 15
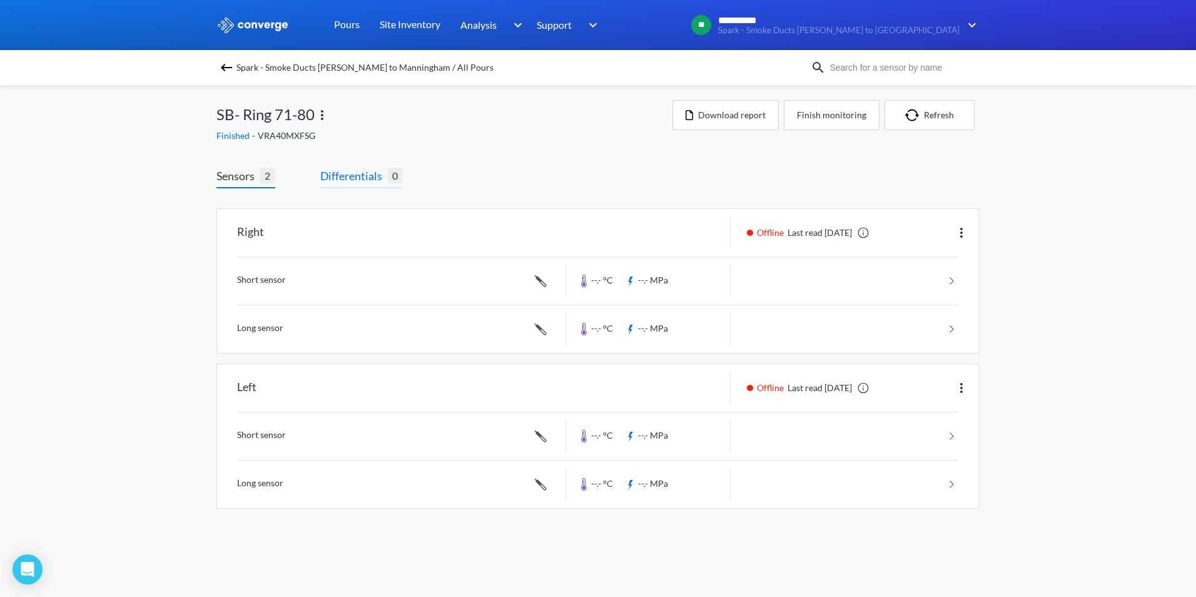
click at [350, 171] on span "Differentials" at bounding box center [353, 176] width 67 height 18
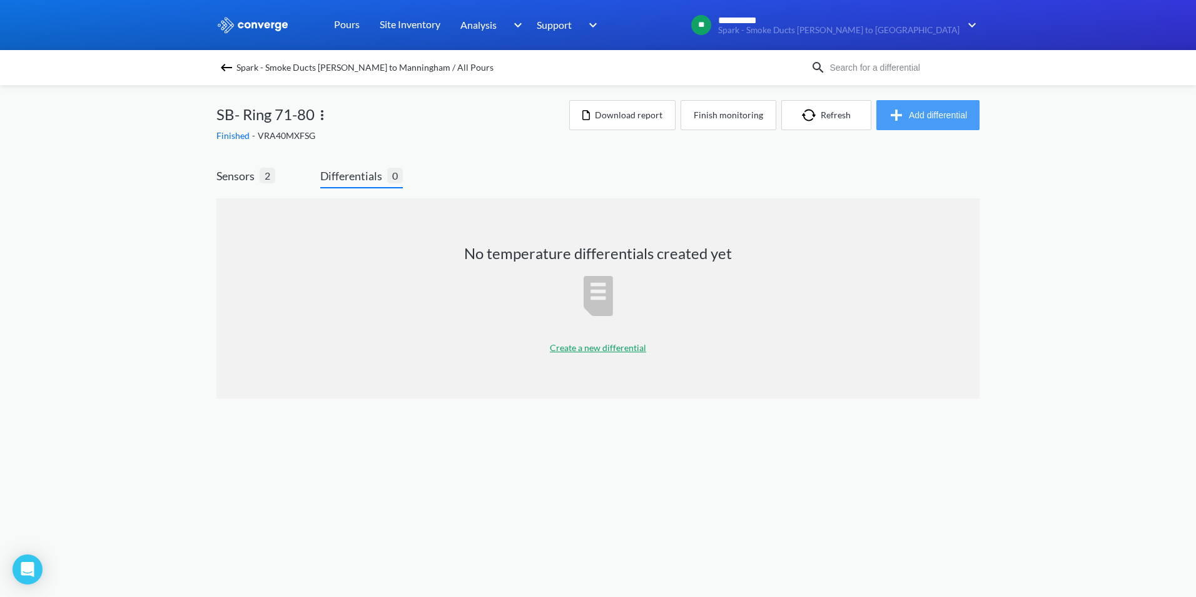
click at [965, 120] on button "Add differential" at bounding box center [928, 115] width 103 height 30
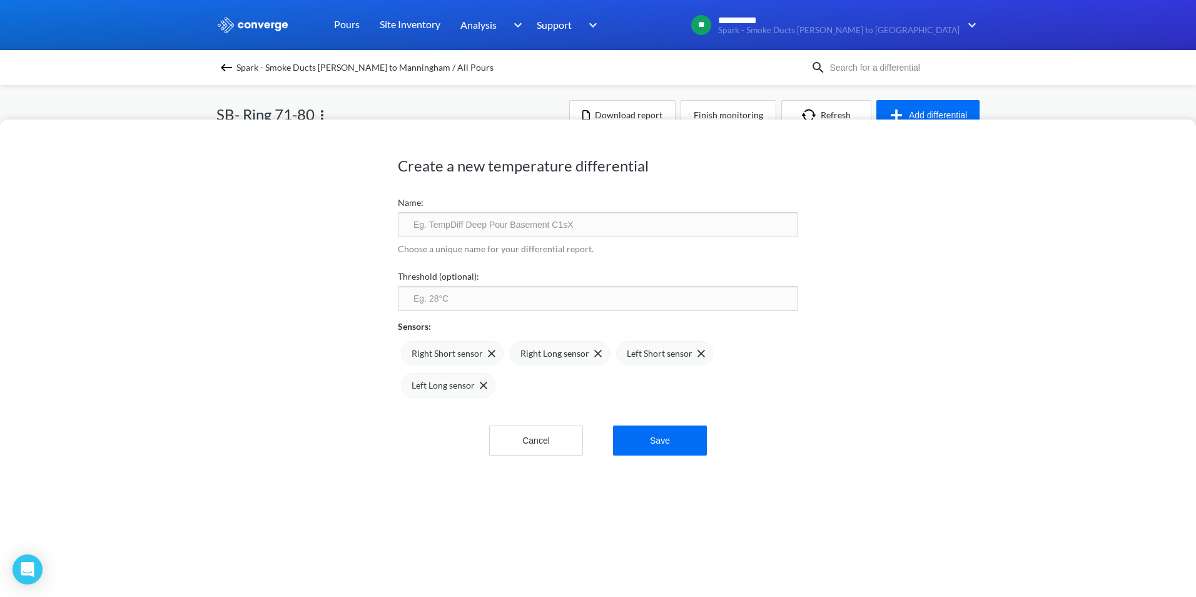
click at [459, 227] on input "text" at bounding box center [598, 224] width 400 height 25
type input "SB R71-80 TPD"
click at [698, 355] on div "Left Short sensor" at bounding box center [664, 353] width 97 height 25
click at [698, 355] on div "Left Long sensor" at bounding box center [663, 353] width 94 height 25
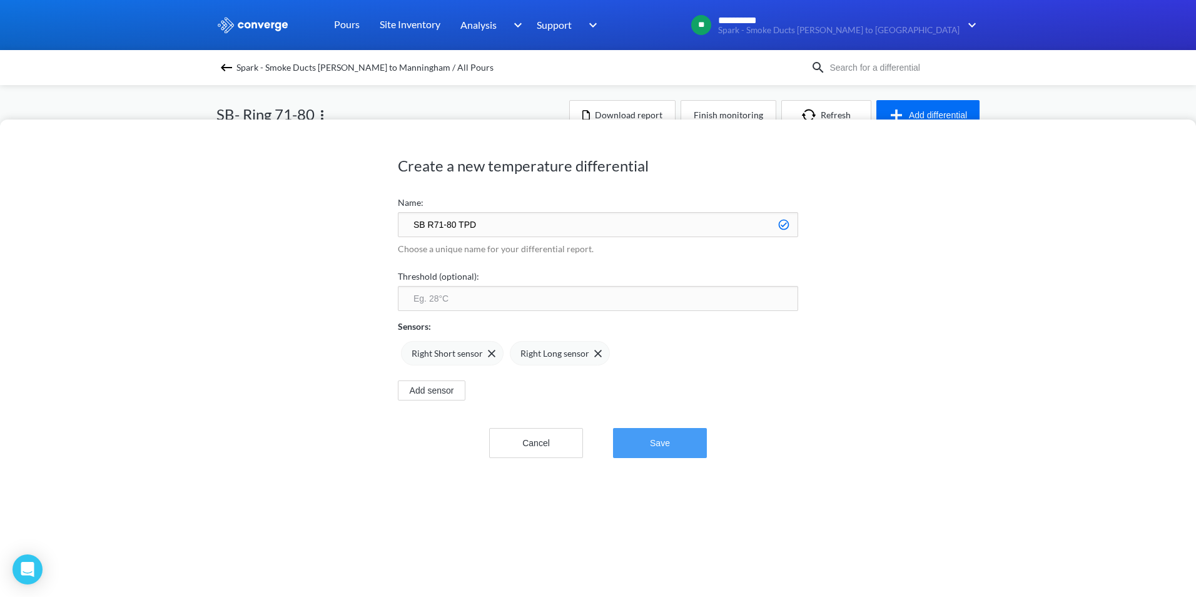
drag, startPoint x: 698, startPoint y: 355, endPoint x: 673, endPoint y: 445, distance: 92.9
click at [673, 445] on button "Save" at bounding box center [660, 443] width 94 height 30
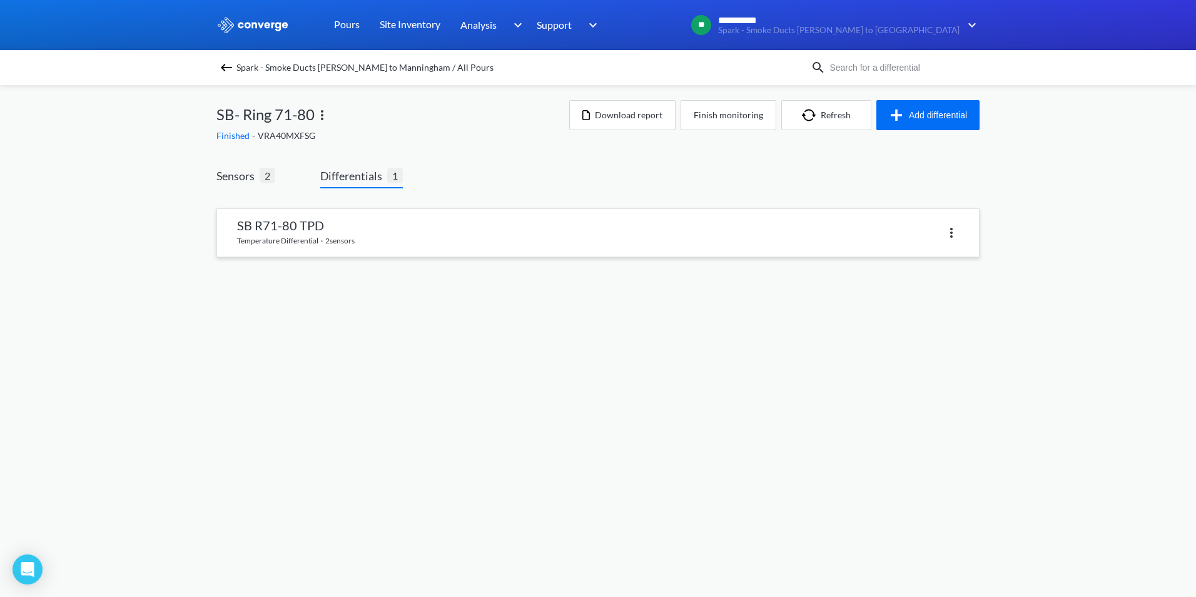
click at [264, 231] on link at bounding box center [598, 233] width 762 height 48
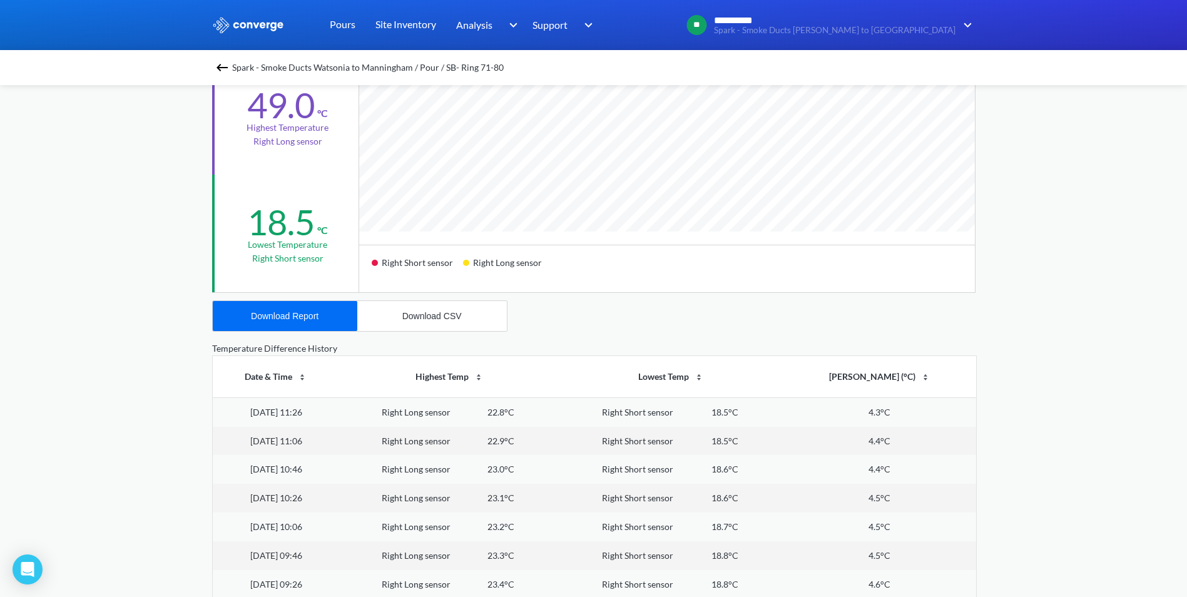
scroll to position [313, 0]
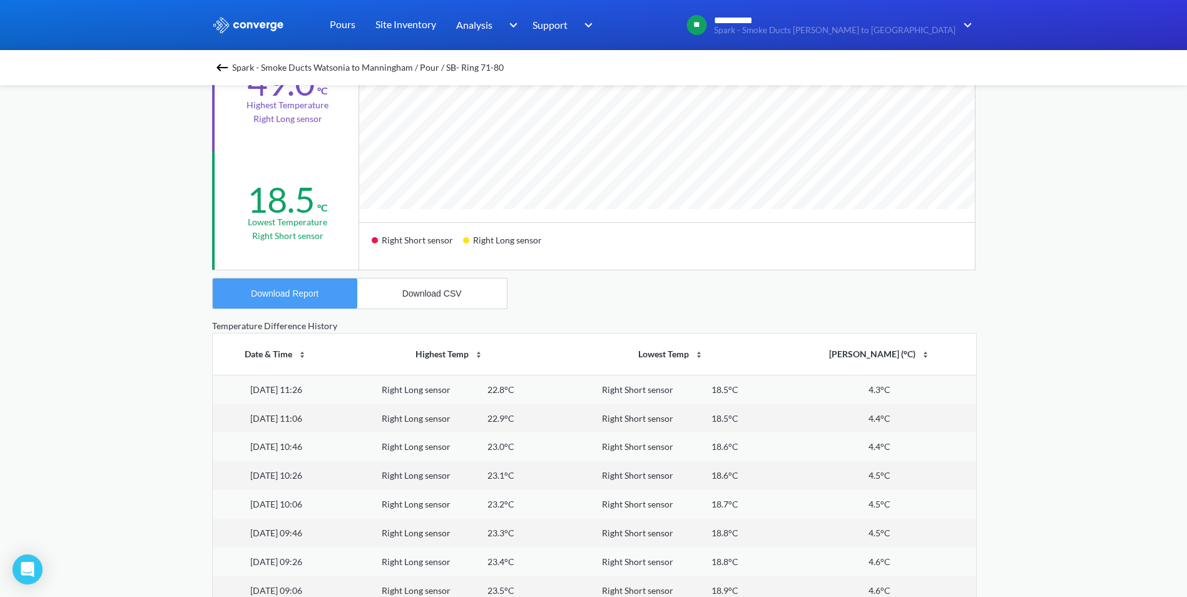
drag, startPoint x: 295, startPoint y: 290, endPoint x: 307, endPoint y: 293, distance: 12.9
click at [298, 290] on div "Download Report" at bounding box center [285, 293] width 68 height 10
click at [189, 142] on div "**********" at bounding box center [593, 211] width 1187 height 1049
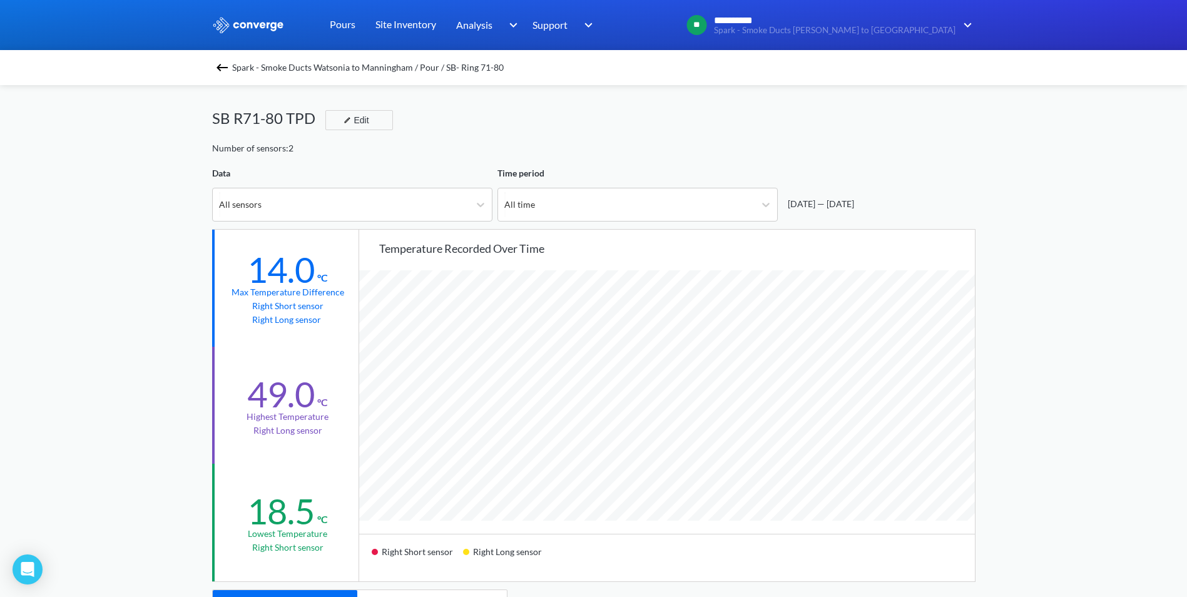
scroll to position [0, 0]
click at [228, 66] on img at bounding box center [222, 67] width 15 height 15
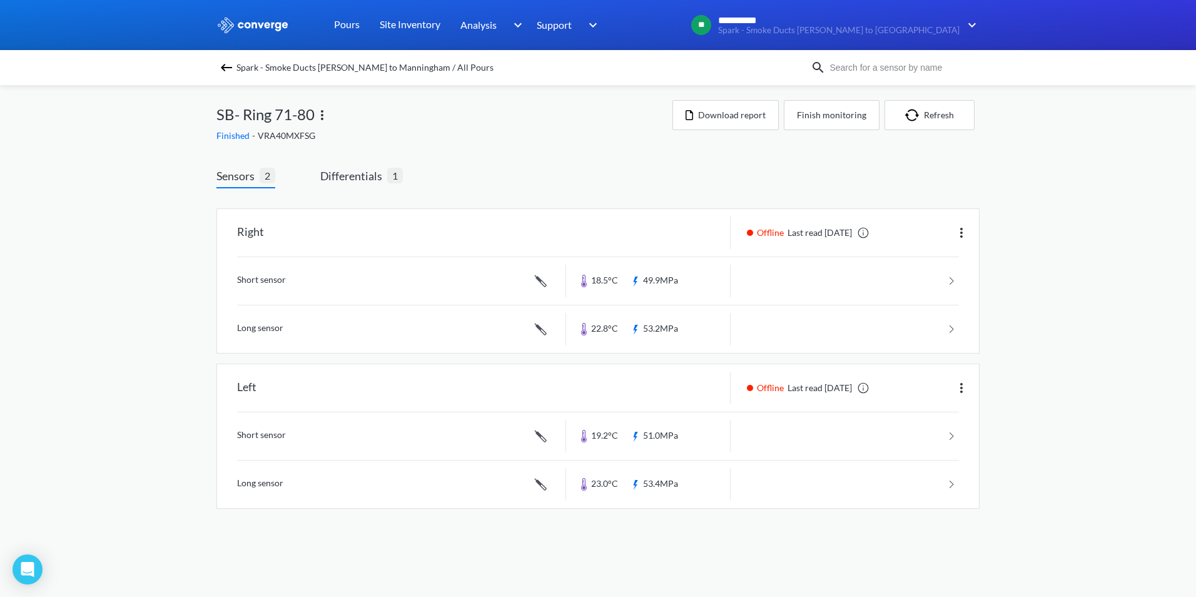
click at [221, 63] on img at bounding box center [226, 67] width 15 height 15
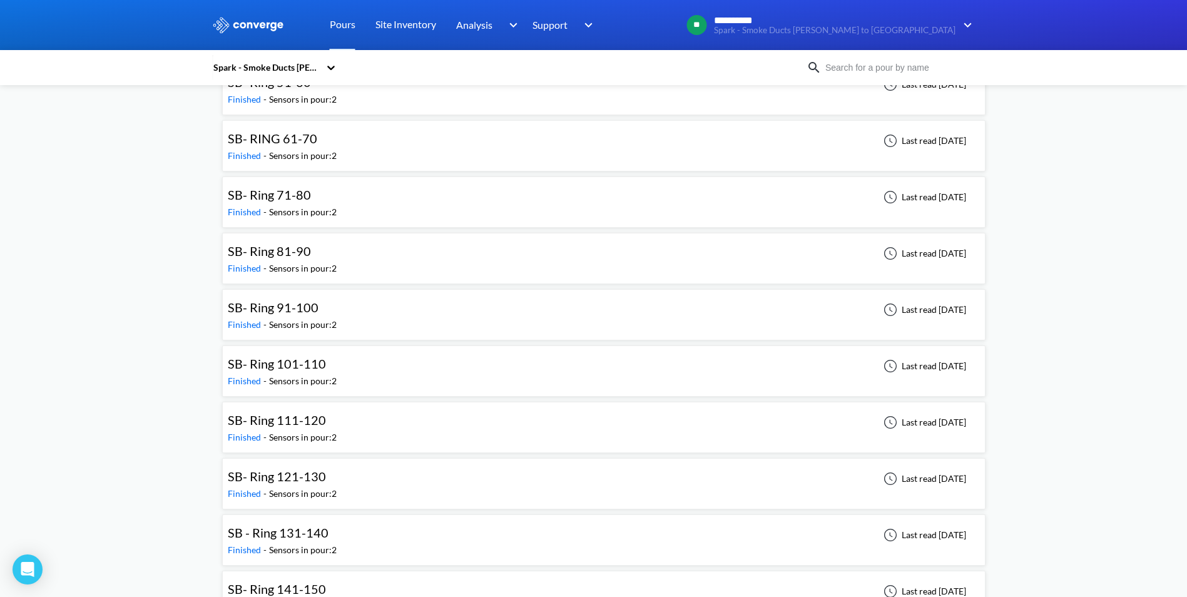
scroll to position [2753, 0]
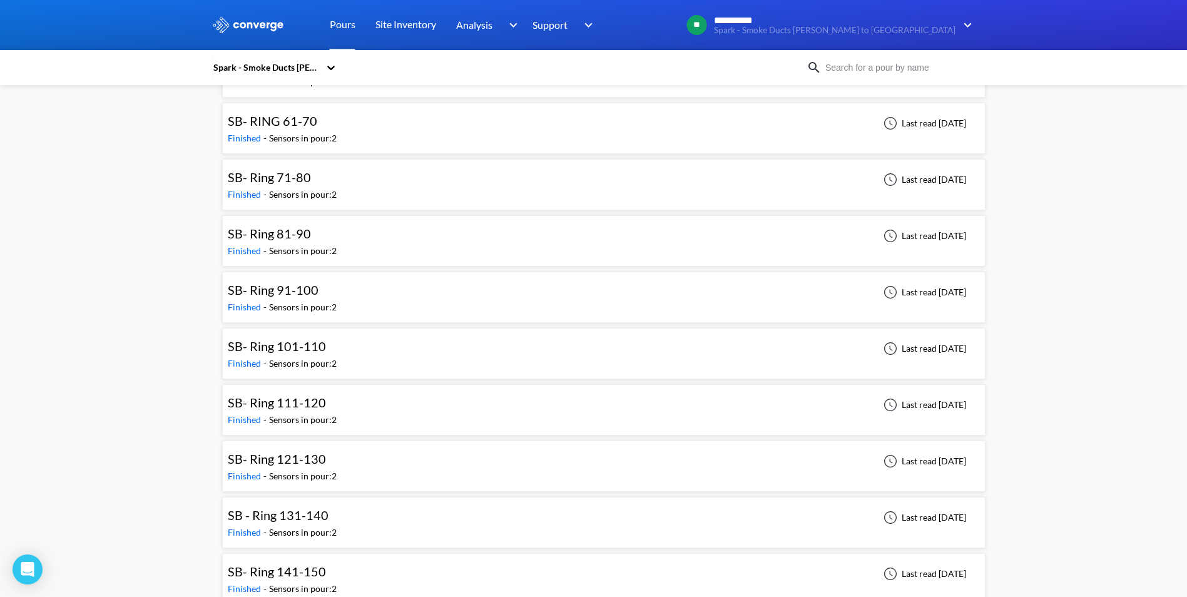
click at [302, 346] on span "SB- Ring 101-110" at bounding box center [277, 346] width 98 height 15
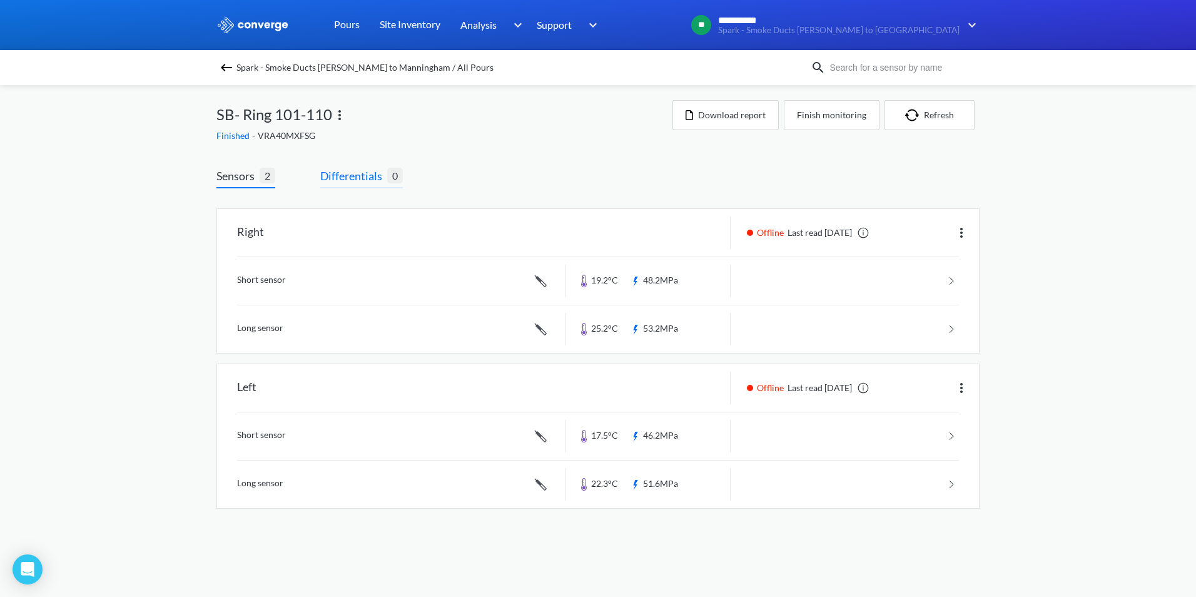
drag, startPoint x: 357, startPoint y: 170, endPoint x: 374, endPoint y: 178, distance: 18.2
click at [357, 169] on span "Differentials" at bounding box center [353, 176] width 67 height 18
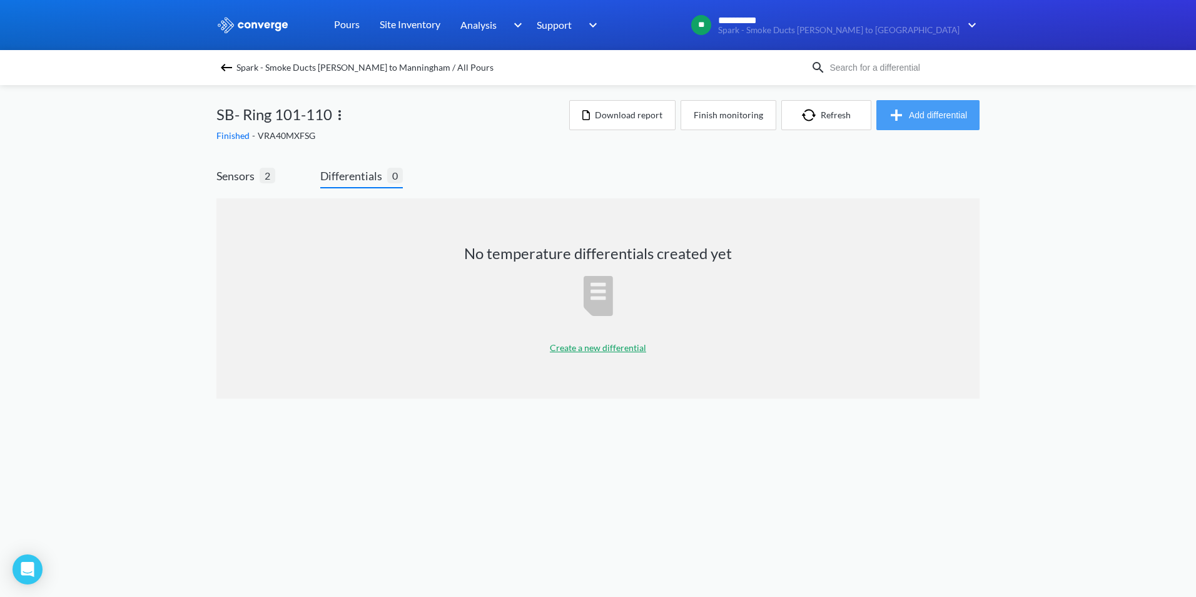
click at [902, 113] on img "button" at bounding box center [899, 115] width 20 height 15
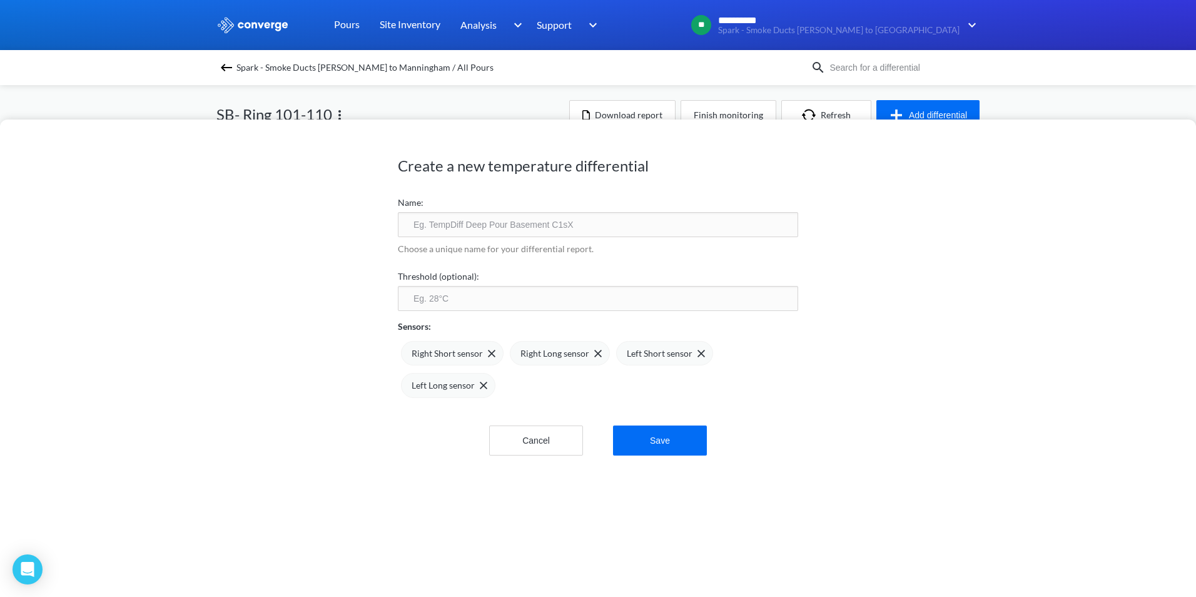
click at [502, 229] on input "text" at bounding box center [598, 224] width 400 height 25
type input "SB R101-110 TPD"
click at [698, 350] on div "Left Short sensor" at bounding box center [664, 353] width 97 height 25
click at [698, 350] on div "Left Long sensor" at bounding box center [663, 353] width 94 height 25
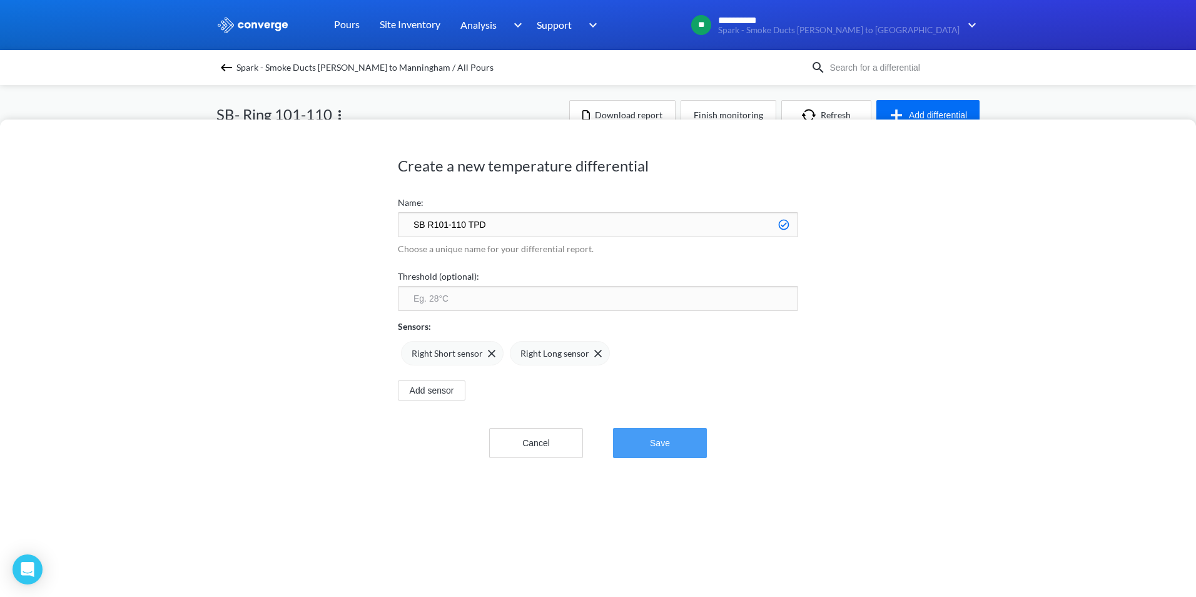
click at [671, 449] on button "Save" at bounding box center [660, 443] width 94 height 30
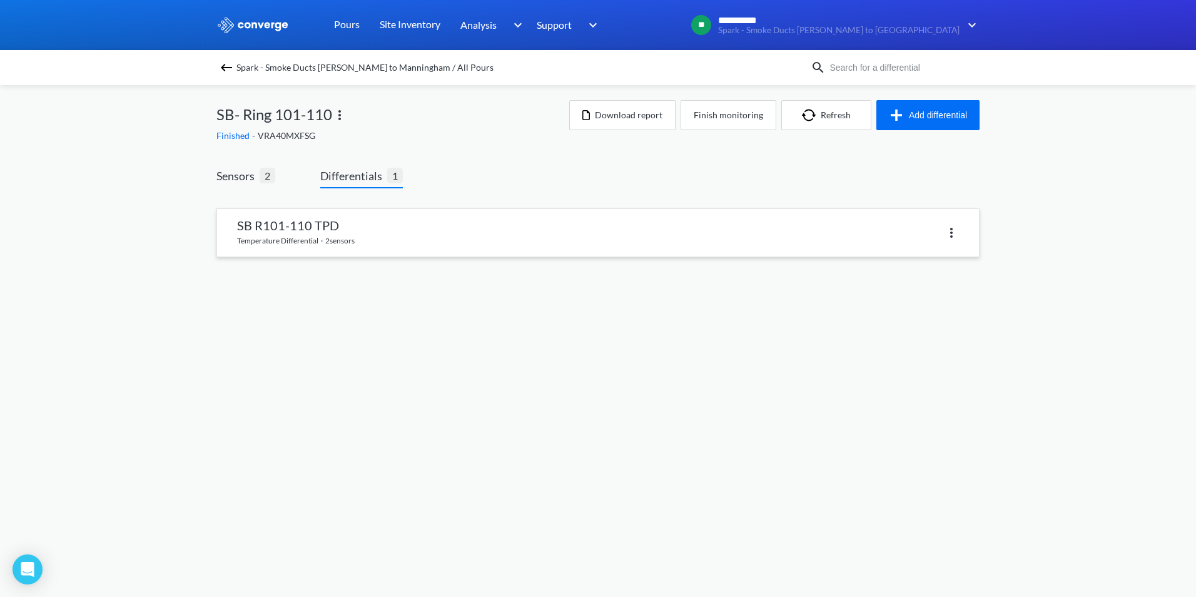
click at [366, 235] on link at bounding box center [598, 233] width 762 height 48
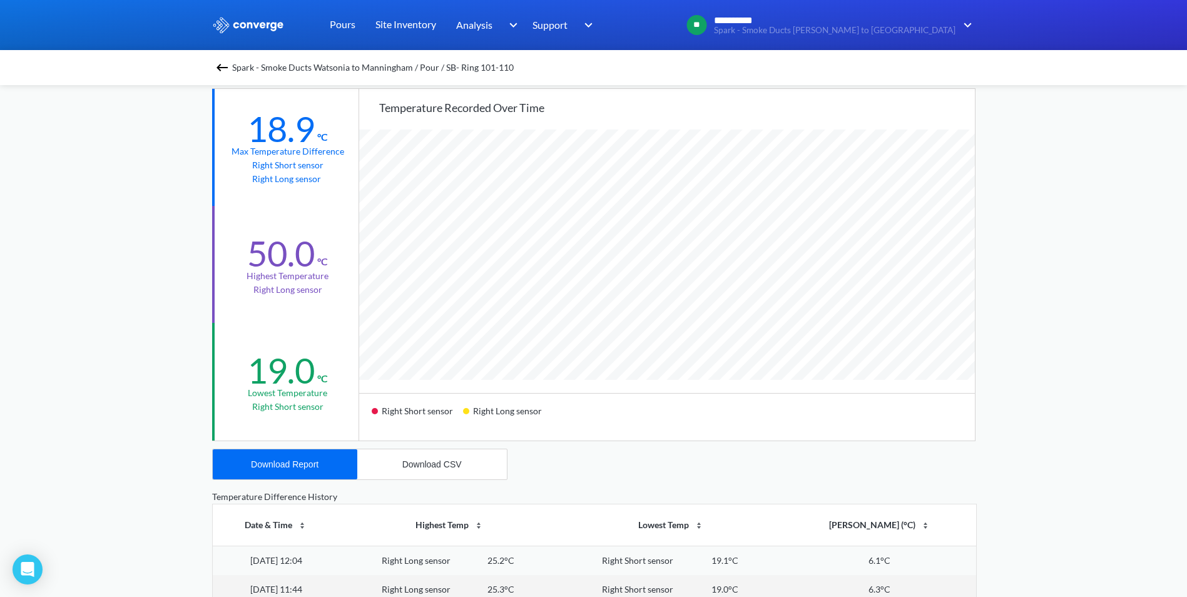
scroll to position [188, 0]
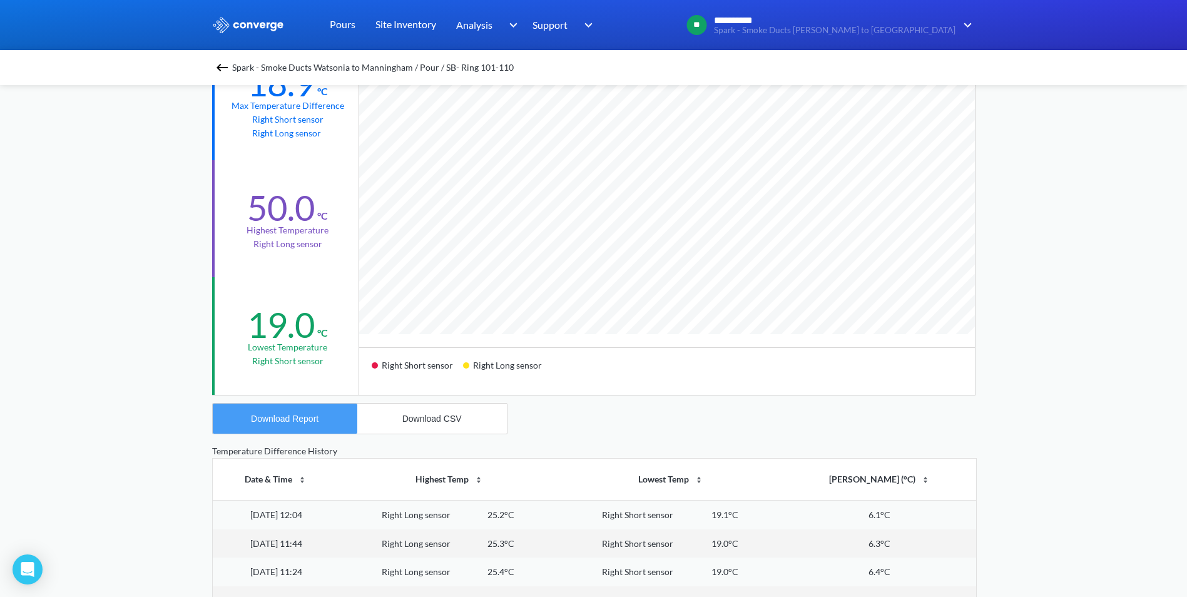
click at [305, 411] on button "Download Report" at bounding box center [285, 419] width 145 height 30
click at [181, 141] on div "**********" at bounding box center [593, 336] width 1187 height 1049
click at [222, 64] on img at bounding box center [222, 67] width 15 height 15
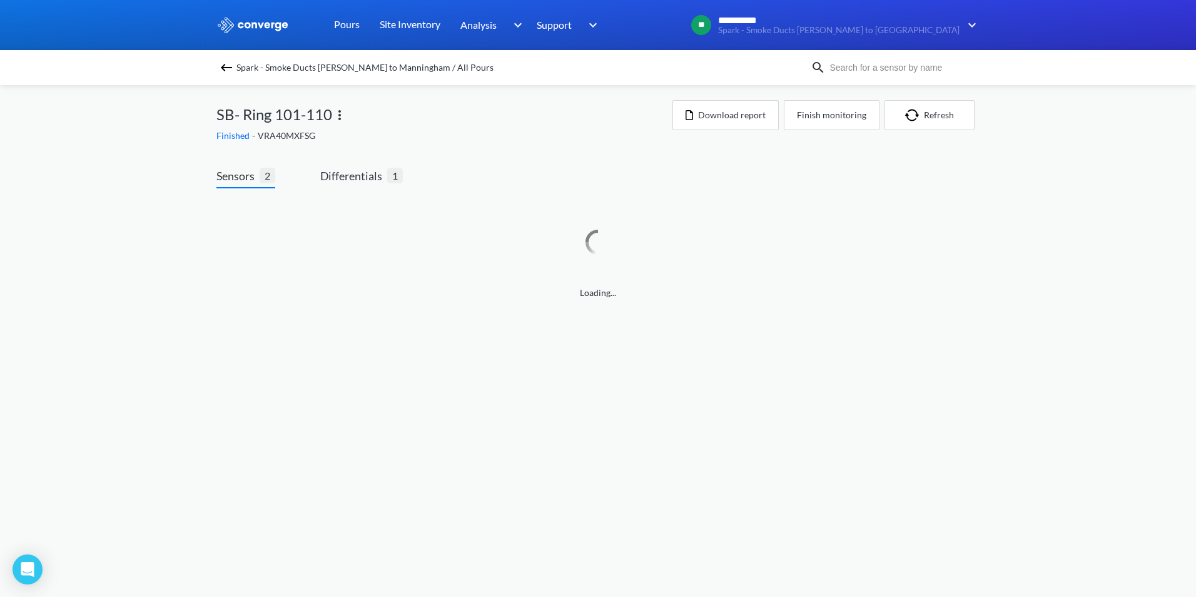
click at [227, 66] on img at bounding box center [226, 67] width 15 height 15
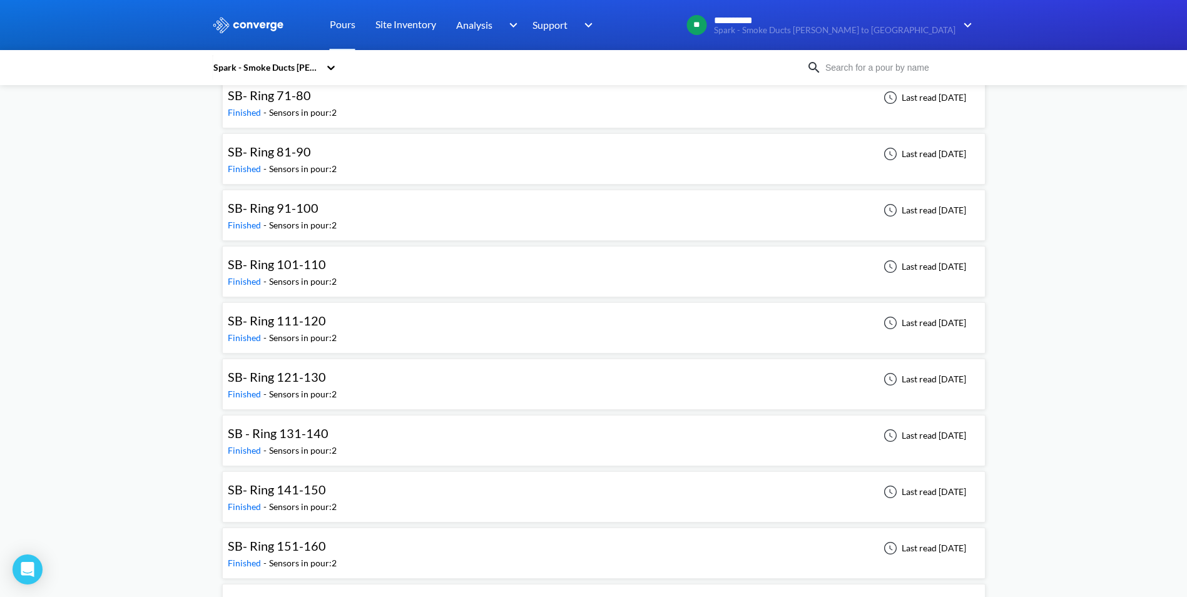
scroll to position [3003, 0]
click at [295, 215] on span "SB- Ring 121-130" at bounding box center [277, 208] width 98 height 15
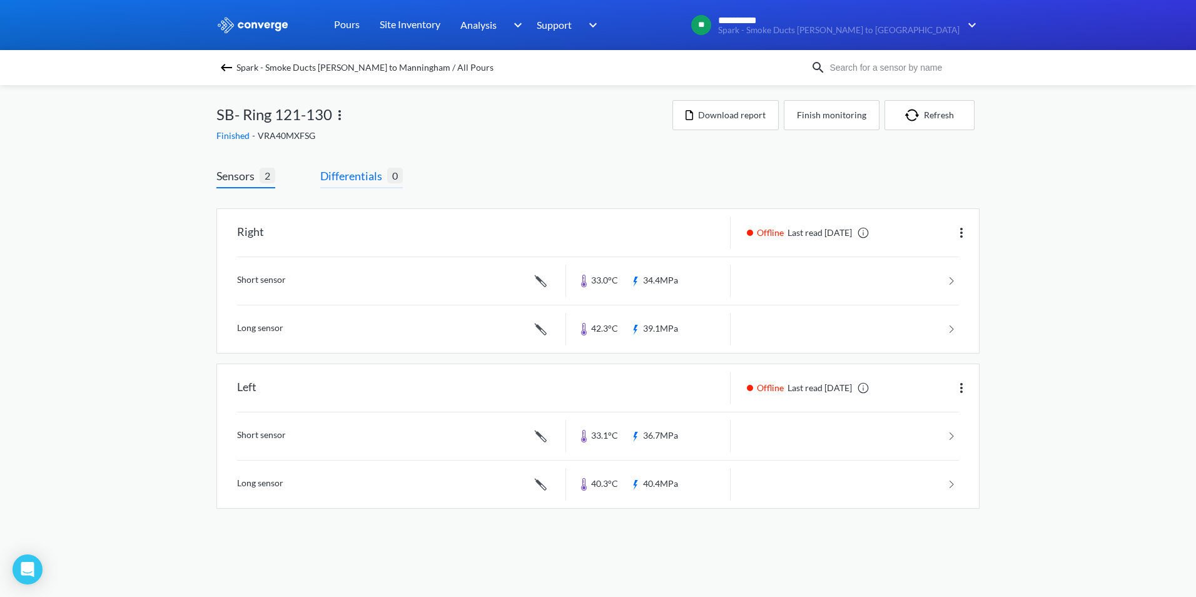
click at [340, 180] on span "Differentials" at bounding box center [353, 176] width 67 height 18
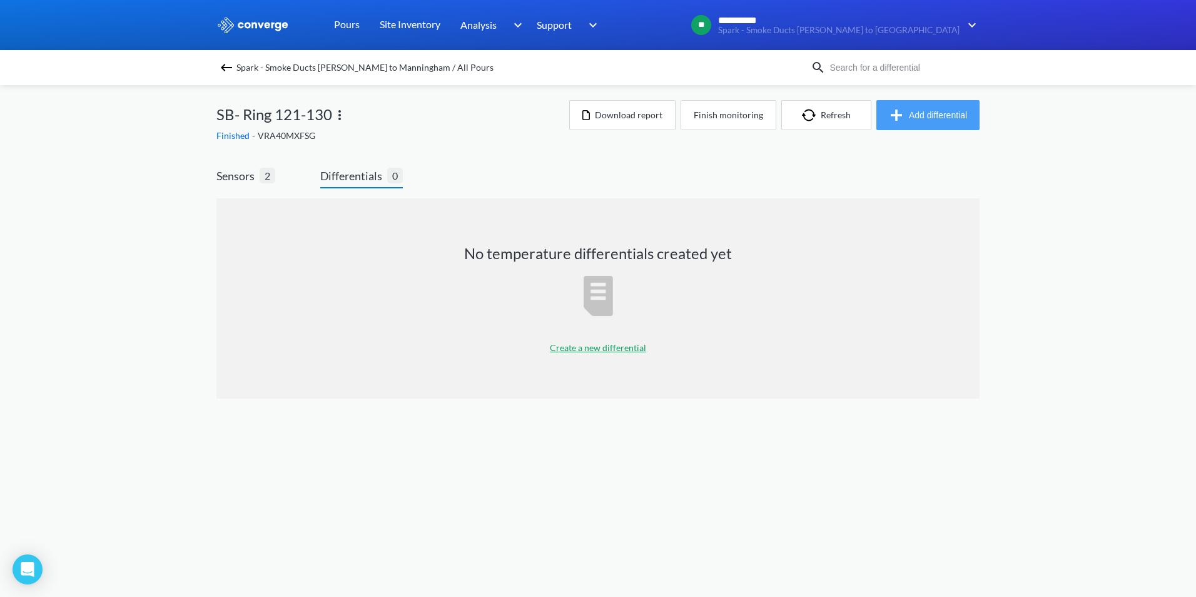
click at [910, 115] on button "Add differential" at bounding box center [928, 115] width 103 height 30
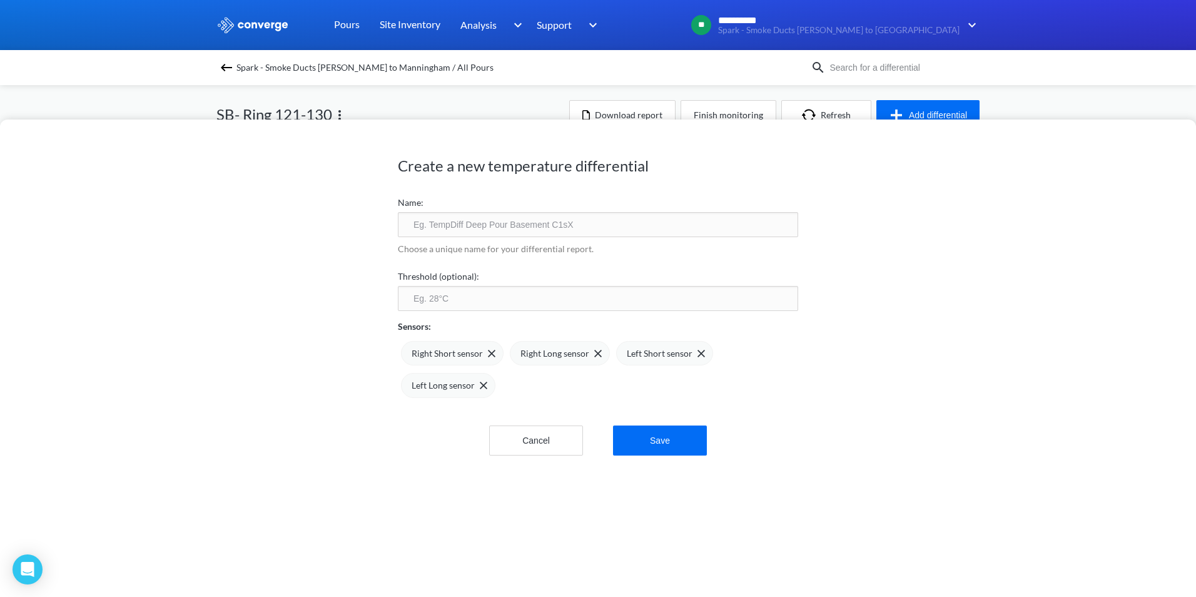
click at [441, 236] on input "text" at bounding box center [598, 224] width 400 height 25
type input "SB R121-130 TPD"
click at [696, 358] on div "Left Short sensor" at bounding box center [666, 354] width 78 height 14
click at [696, 358] on div "Left Long sensor" at bounding box center [663, 353] width 94 height 25
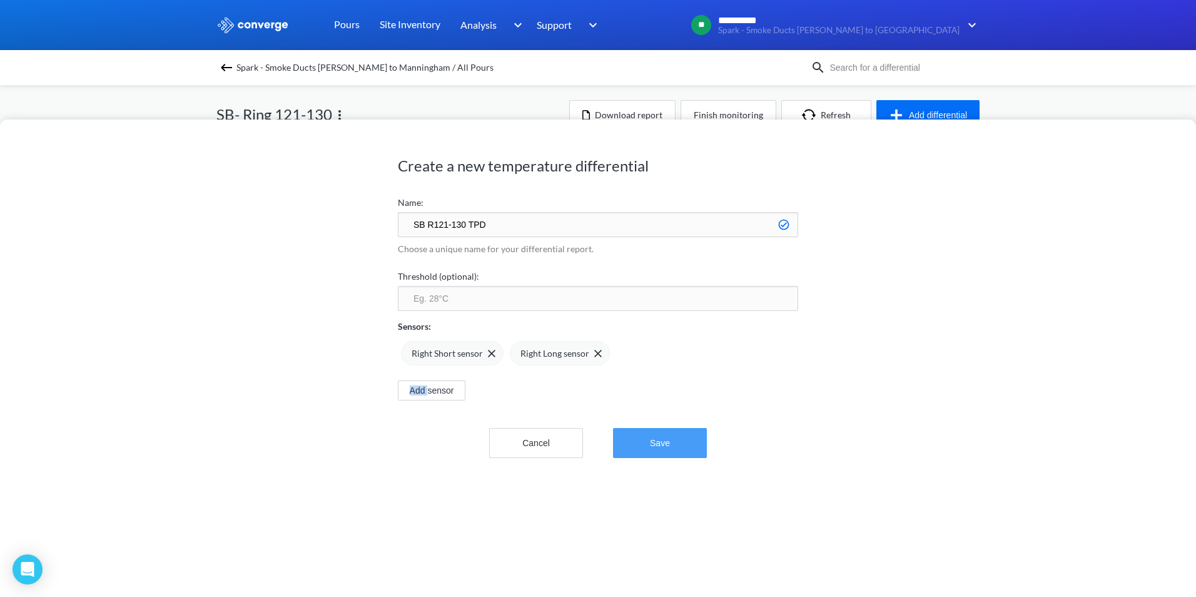
drag, startPoint x: 696, startPoint y: 358, endPoint x: 686, endPoint y: 454, distance: 96.9
click at [686, 454] on button "Save" at bounding box center [660, 443] width 94 height 30
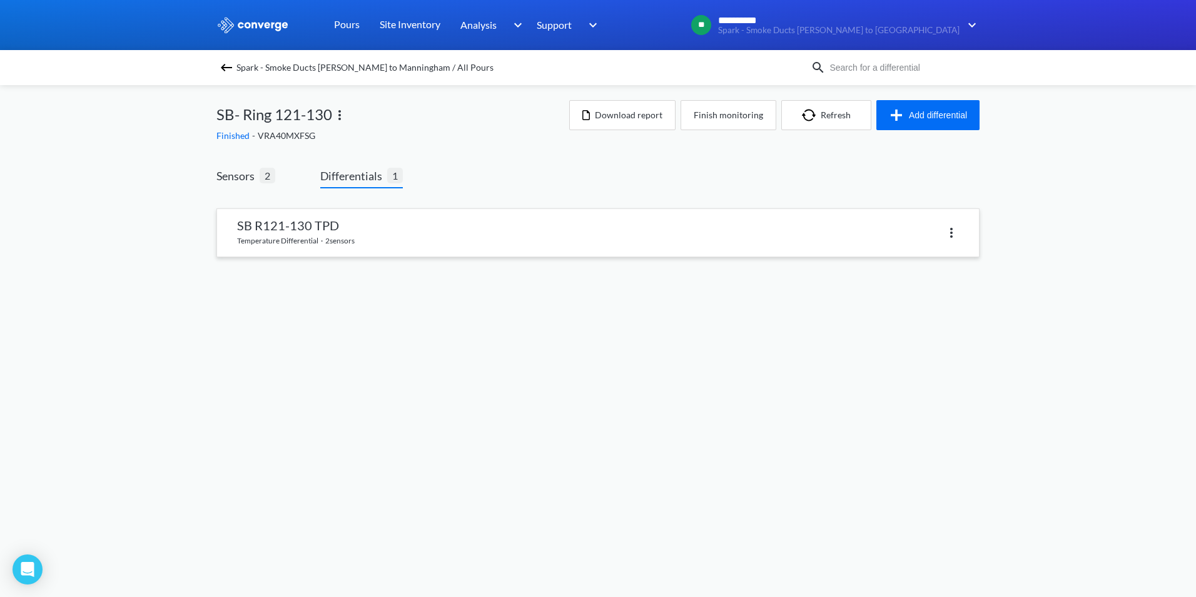
click at [294, 219] on link at bounding box center [598, 233] width 762 height 48
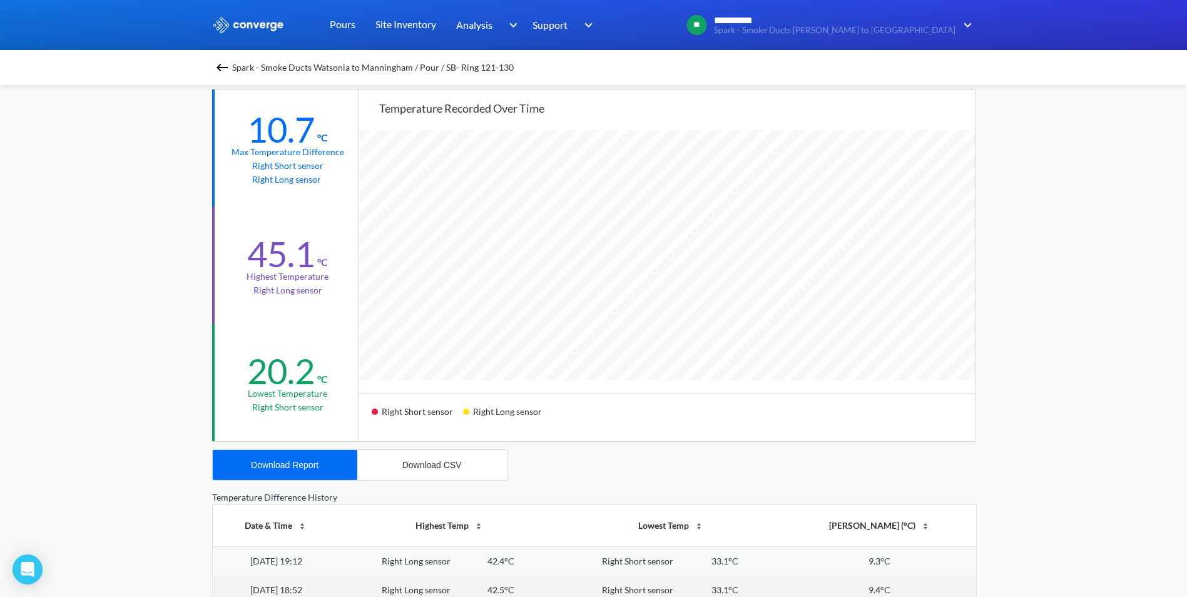
scroll to position [188, 0]
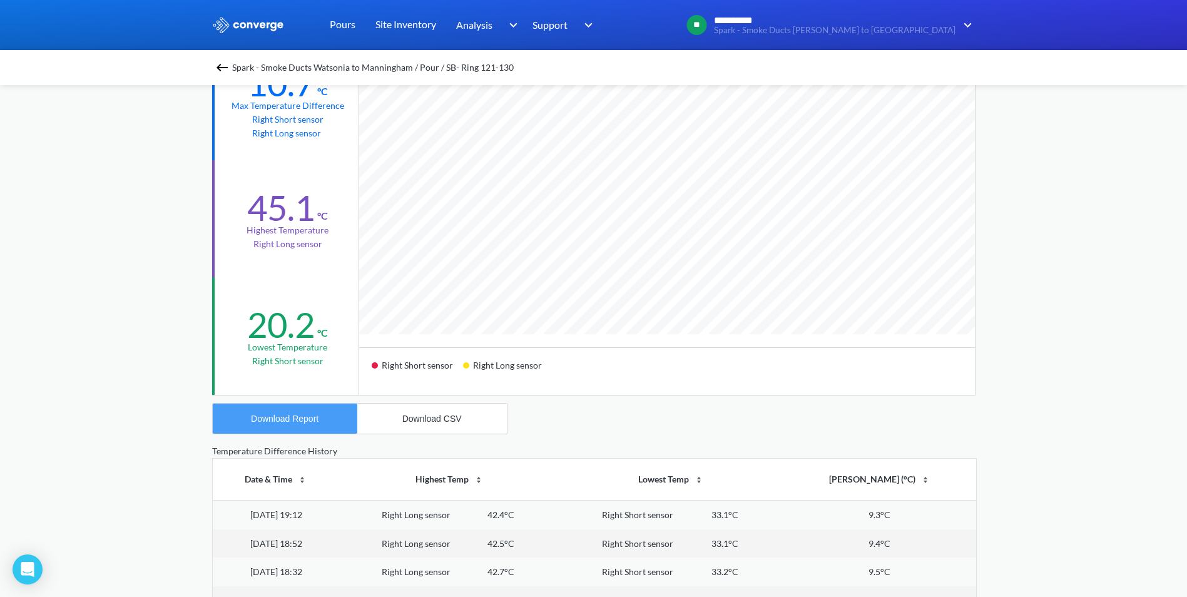
click at [277, 420] on div "Download Report" at bounding box center [285, 419] width 68 height 10
click at [189, 163] on div "**********" at bounding box center [593, 336] width 1187 height 1049
click at [221, 66] on img at bounding box center [222, 67] width 15 height 15
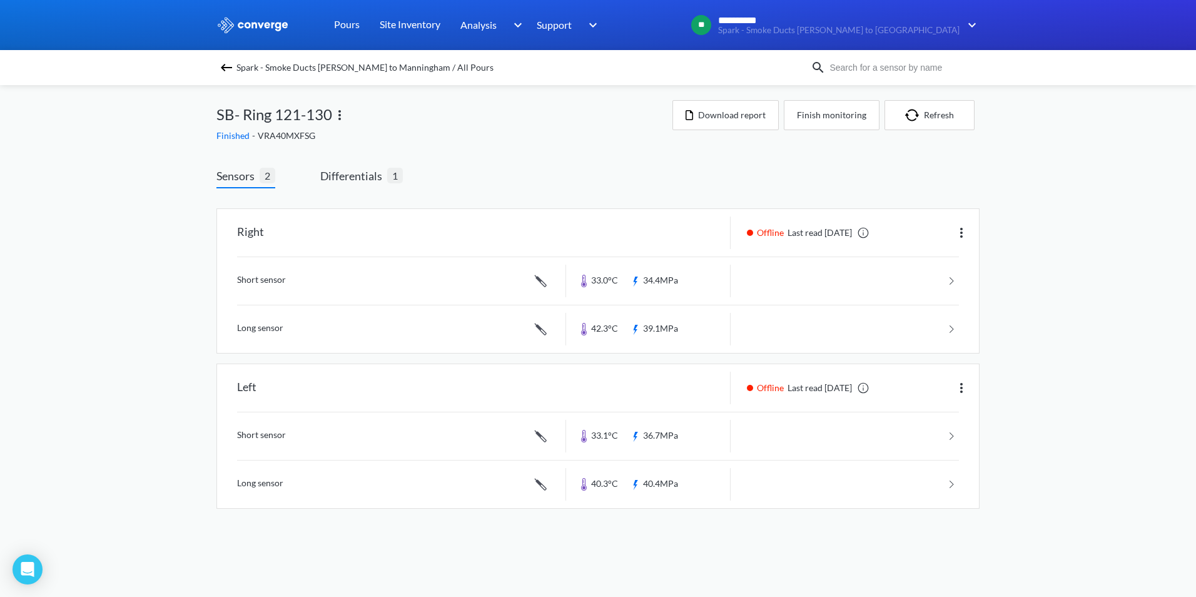
click at [223, 68] on img at bounding box center [226, 67] width 15 height 15
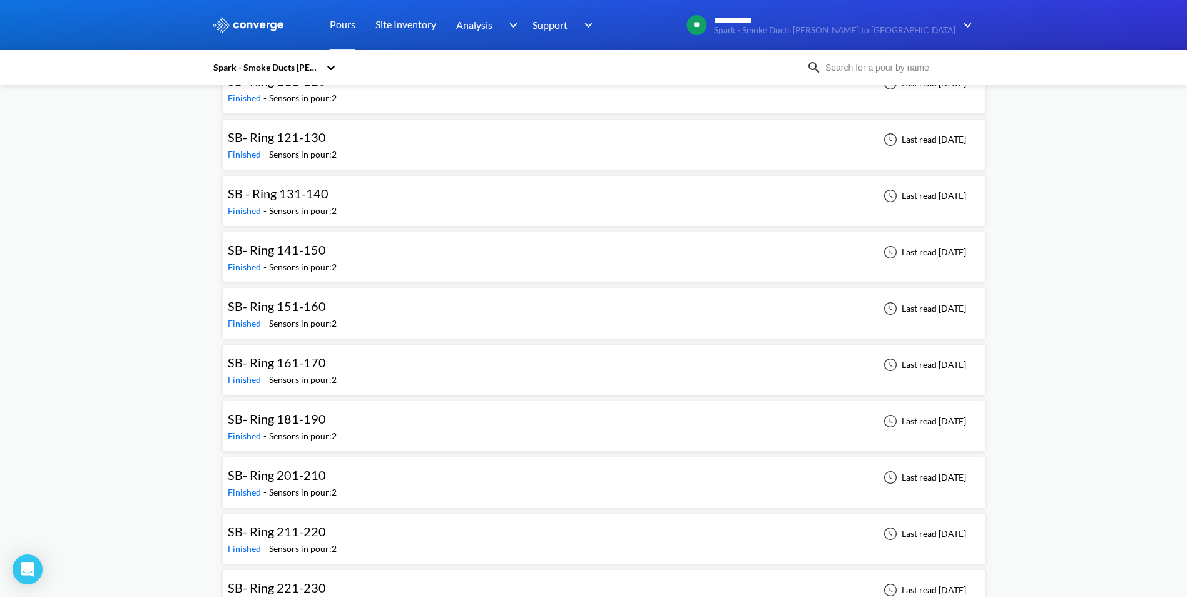
scroll to position [3046, 0]
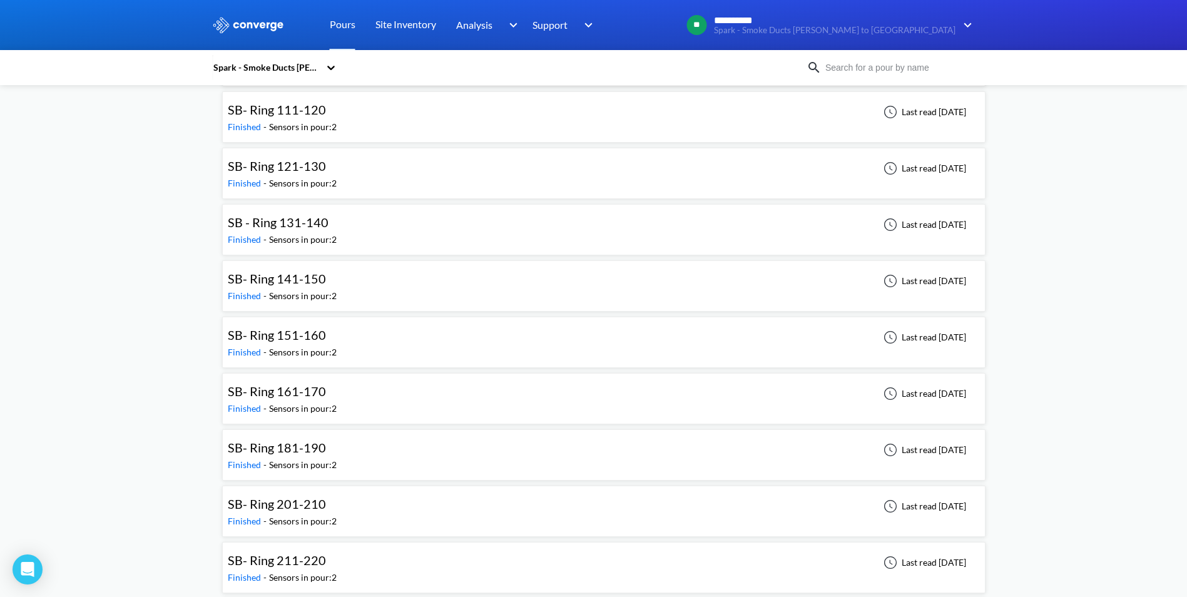
click at [300, 277] on span "SB- Ring 141-150" at bounding box center [277, 278] width 98 height 15
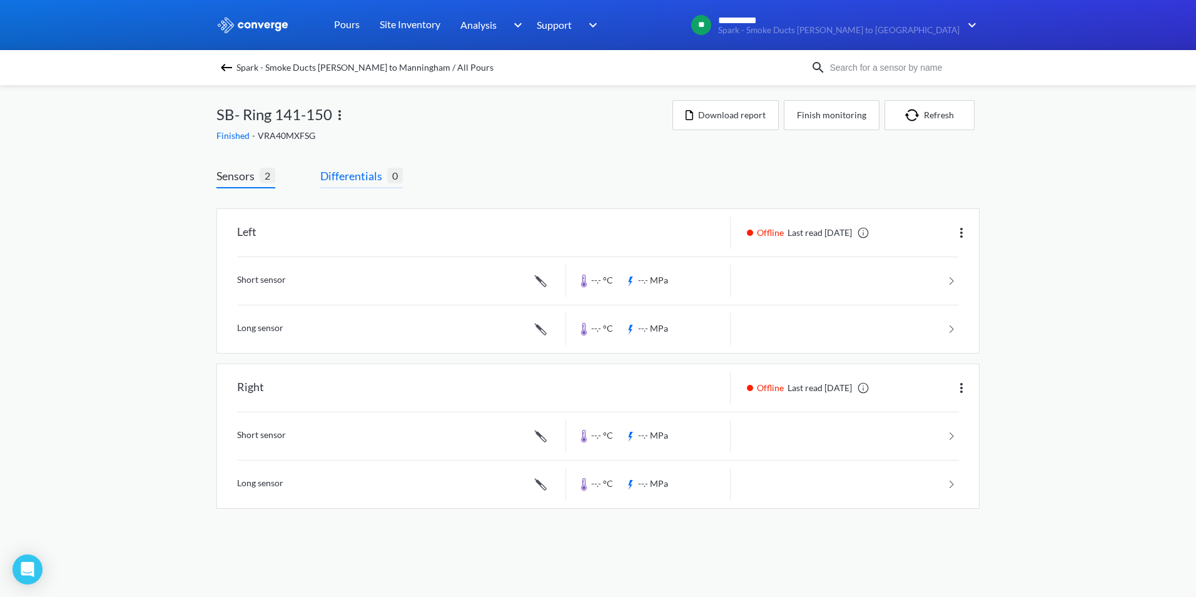
click at [355, 176] on span "Differentials" at bounding box center [353, 176] width 67 height 18
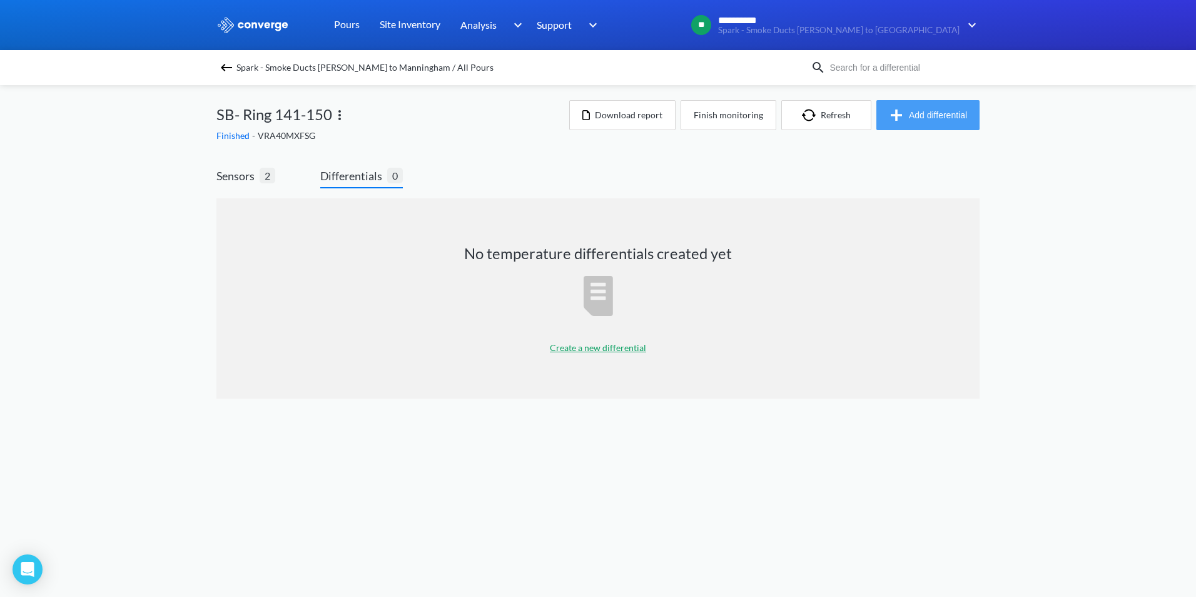
click at [934, 123] on button "Add differential" at bounding box center [928, 115] width 103 height 30
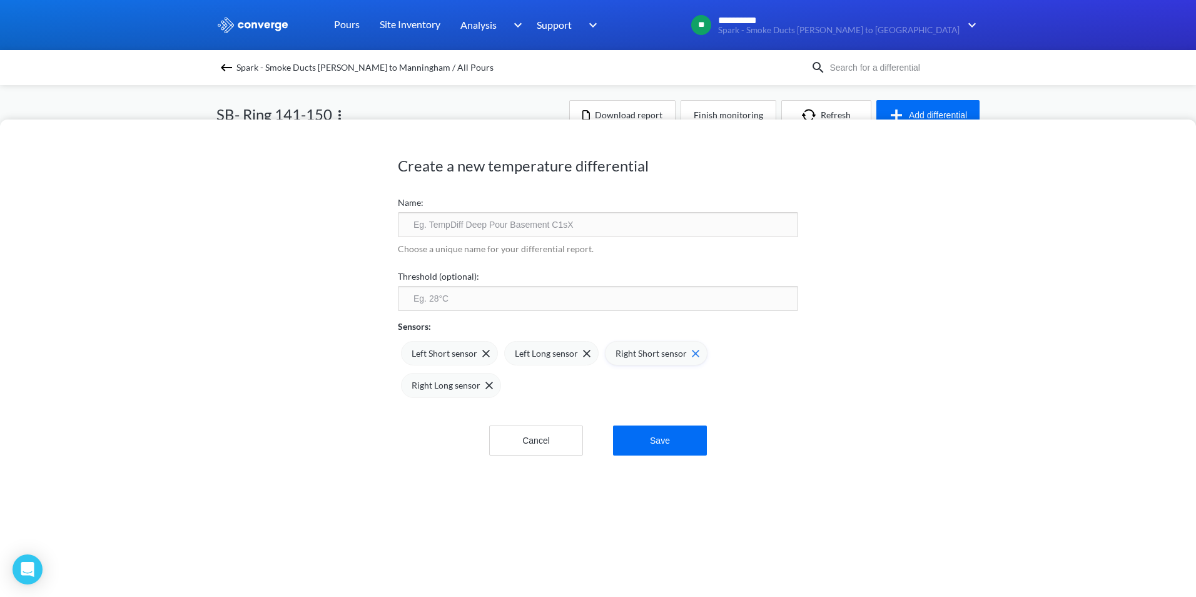
click at [696, 350] on div "Right Short sensor" at bounding box center [656, 353] width 103 height 25
click at [695, 350] on div "Right Long sensor" at bounding box center [655, 353] width 100 height 25
click at [507, 219] on input "text" at bounding box center [598, 224] width 400 height 25
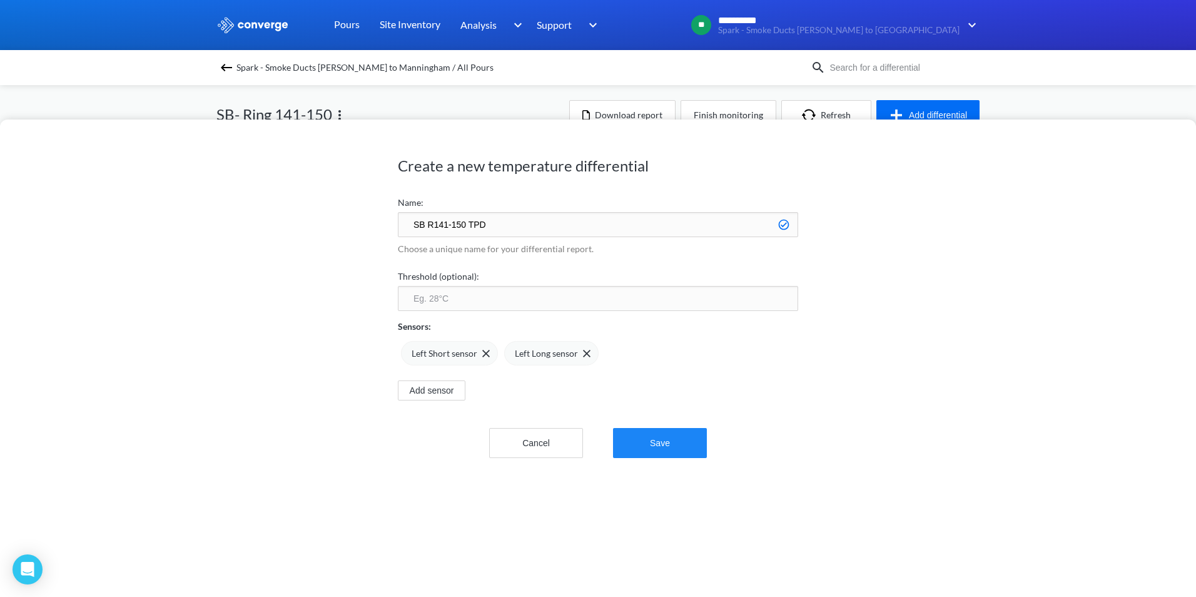
type input "SB R141-150 TPD"
click at [671, 441] on button "Save" at bounding box center [660, 443] width 94 height 30
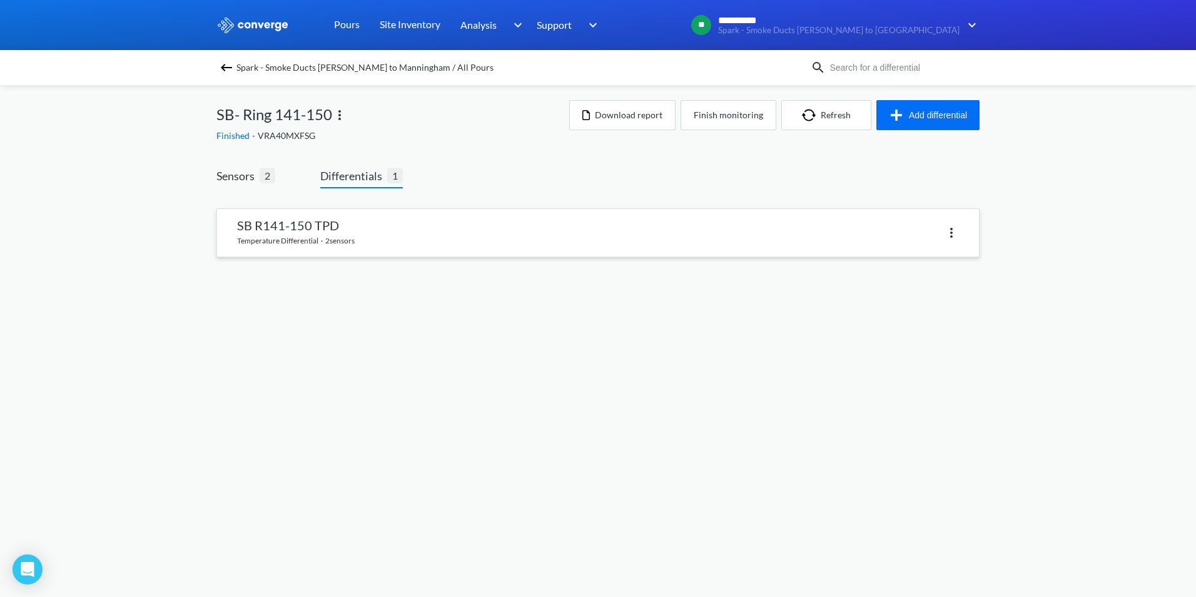
click at [451, 234] on link at bounding box center [598, 233] width 762 height 48
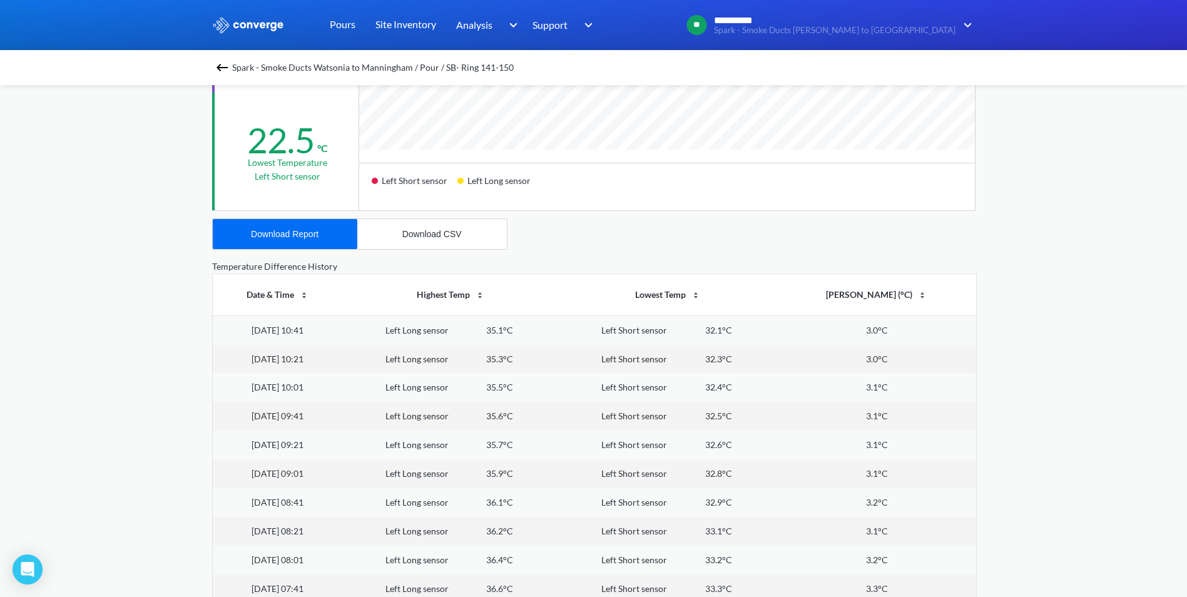
scroll to position [375, 0]
click at [300, 230] on div "Download Report" at bounding box center [285, 231] width 68 height 10
click at [69, 242] on div "**********" at bounding box center [593, 149] width 1187 height 1049
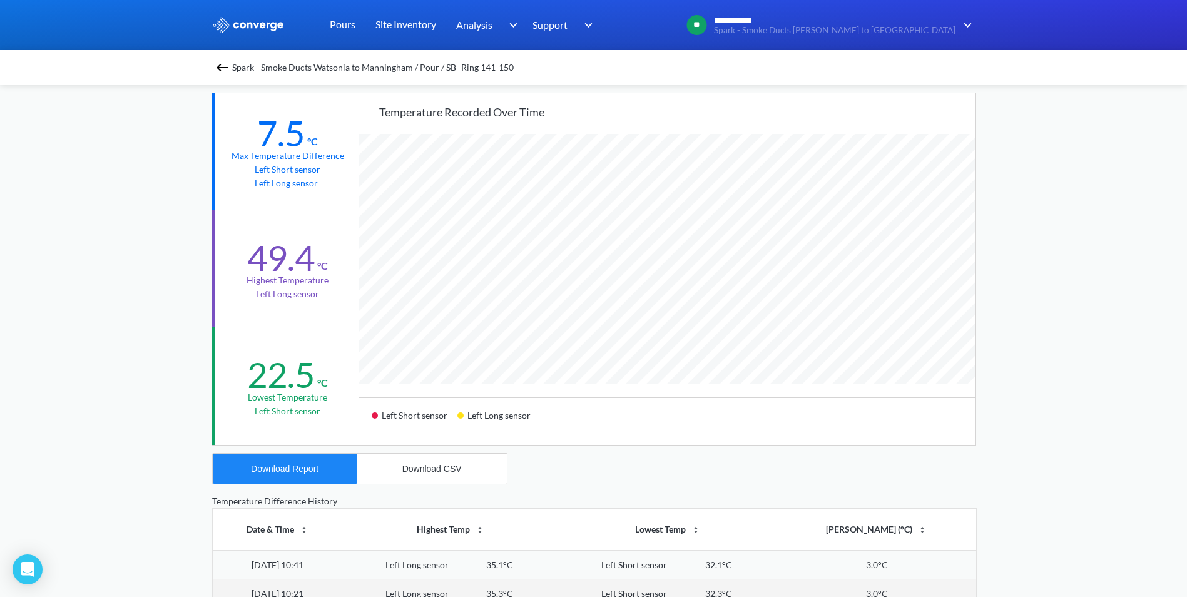
scroll to position [0, 0]
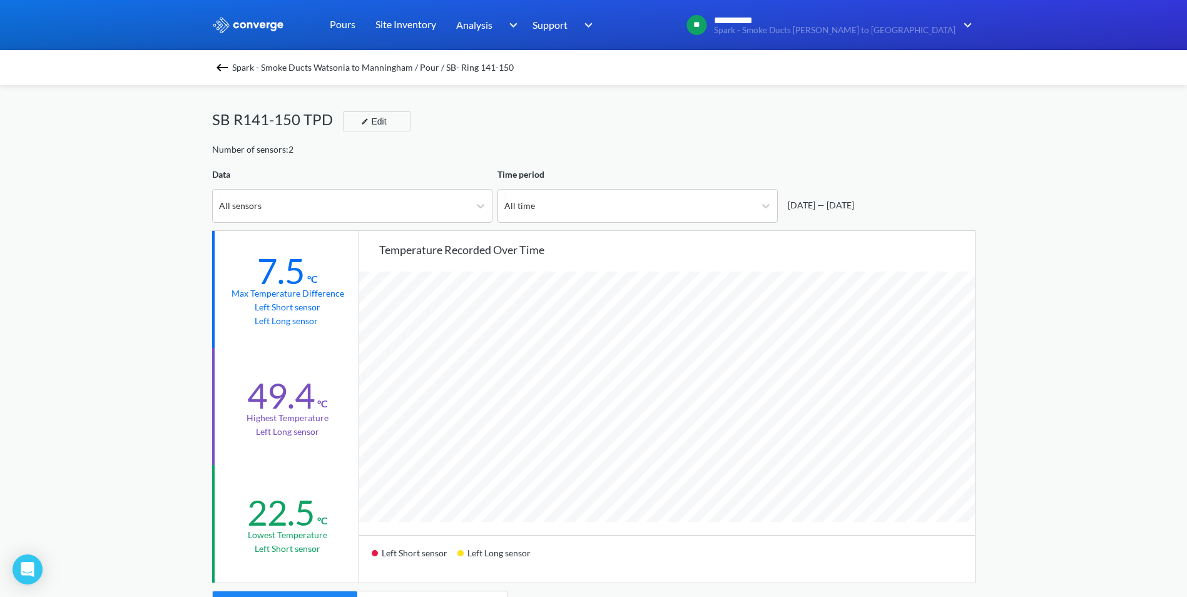
click at [1061, 193] on div "**********" at bounding box center [593, 524] width 1187 height 1049
click at [230, 64] on img at bounding box center [222, 67] width 15 height 15
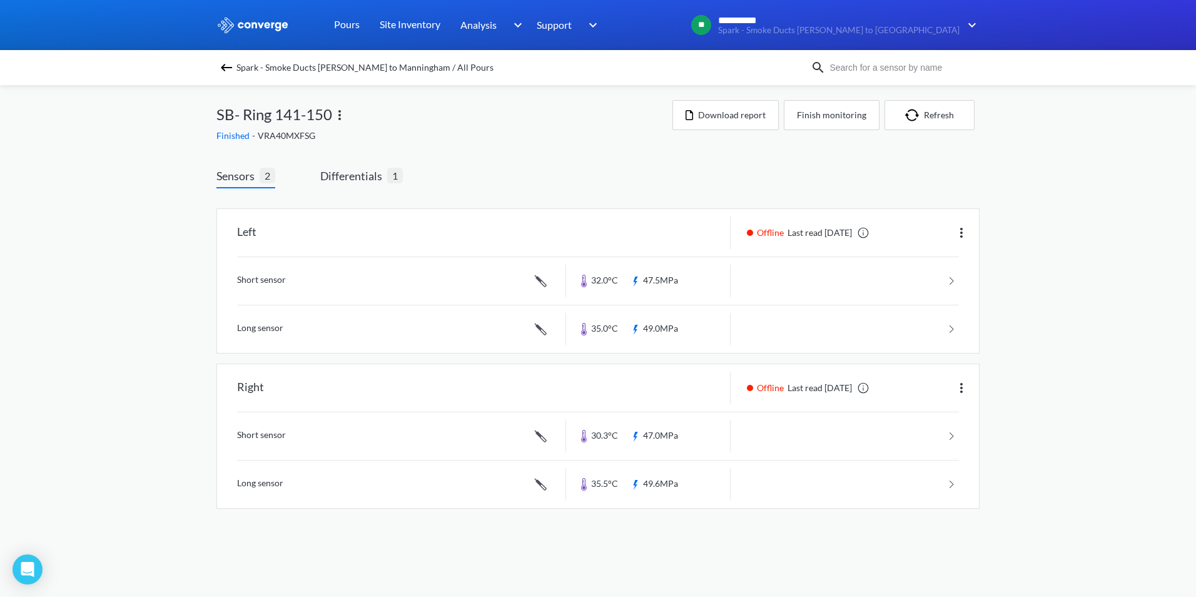
click at [224, 66] on img at bounding box center [226, 67] width 15 height 15
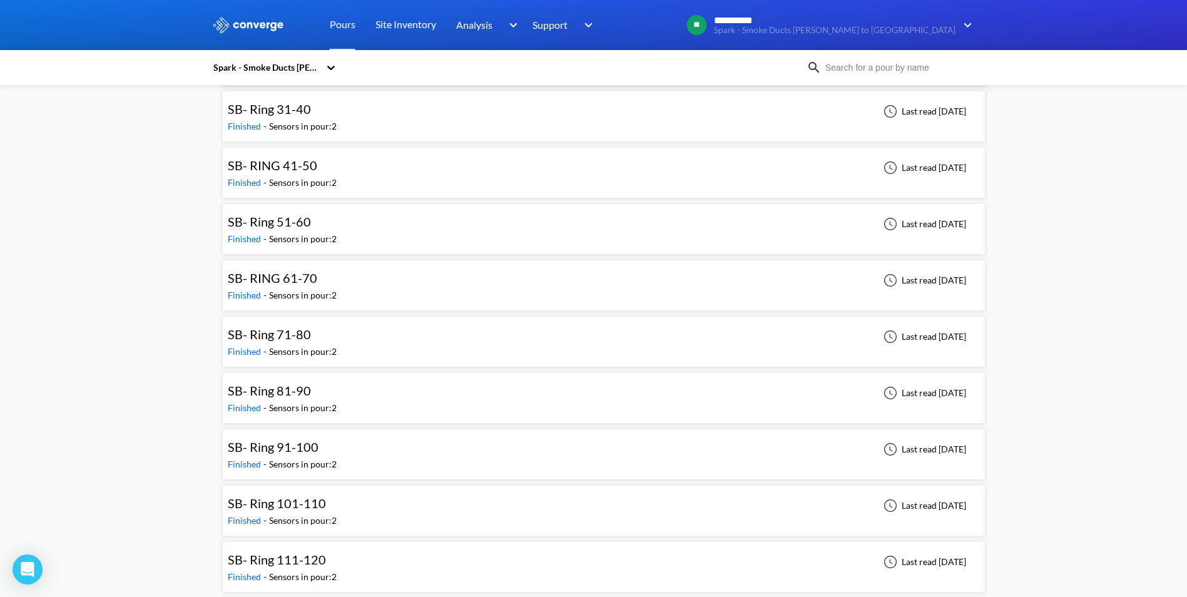
scroll to position [2628, 0]
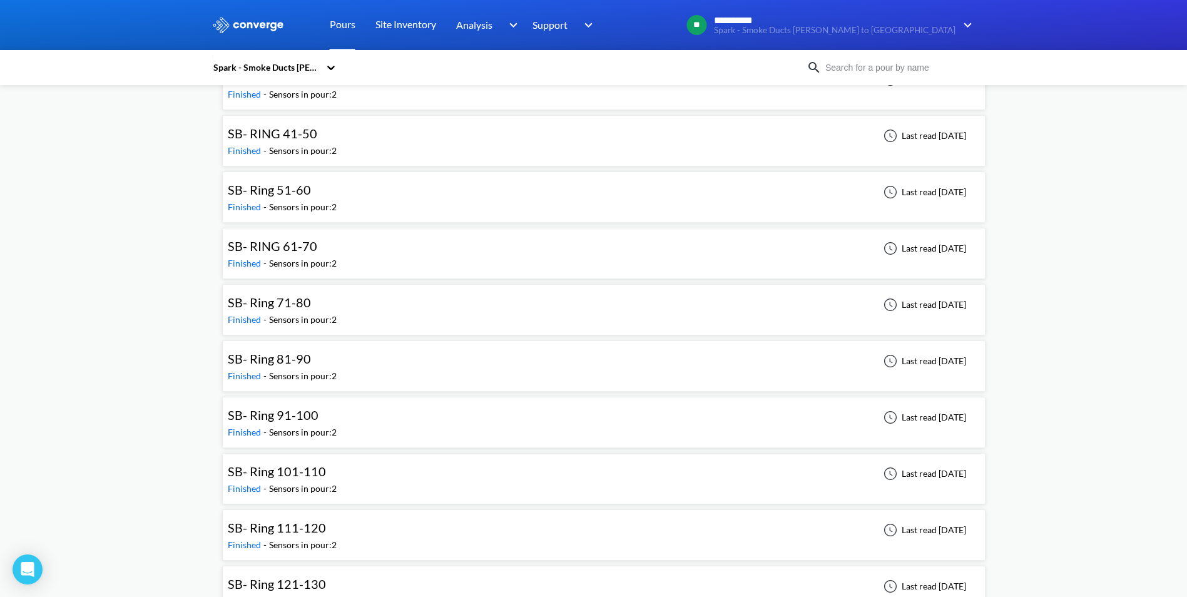
click at [296, 132] on span "SB- RING 41-50" at bounding box center [272, 133] width 89 height 15
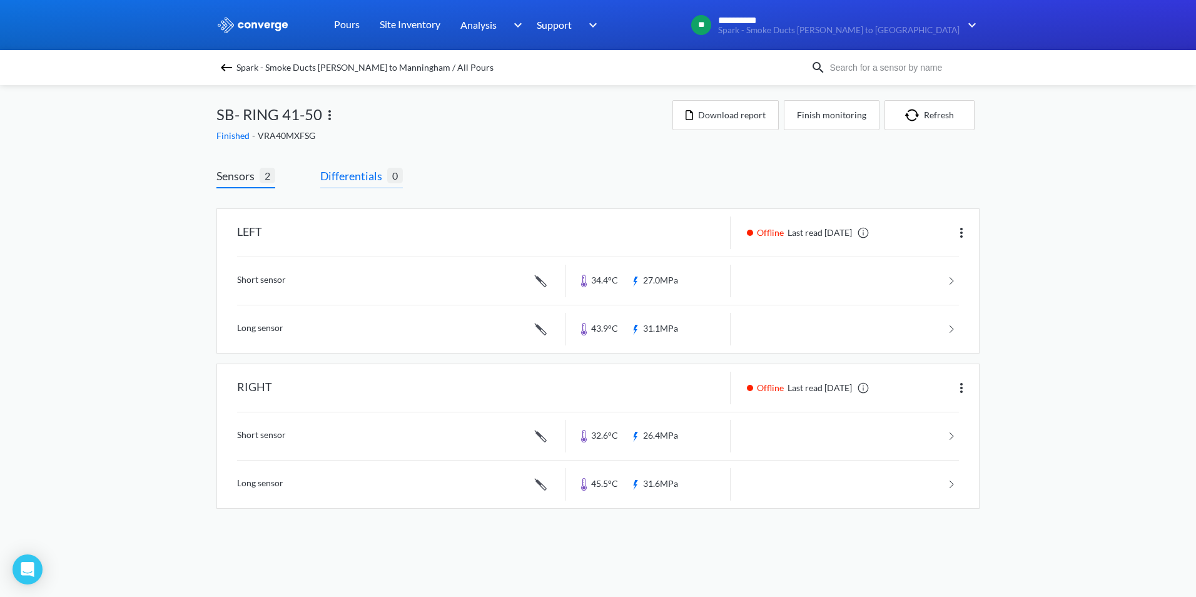
click at [355, 176] on span "Differentials" at bounding box center [353, 176] width 67 height 18
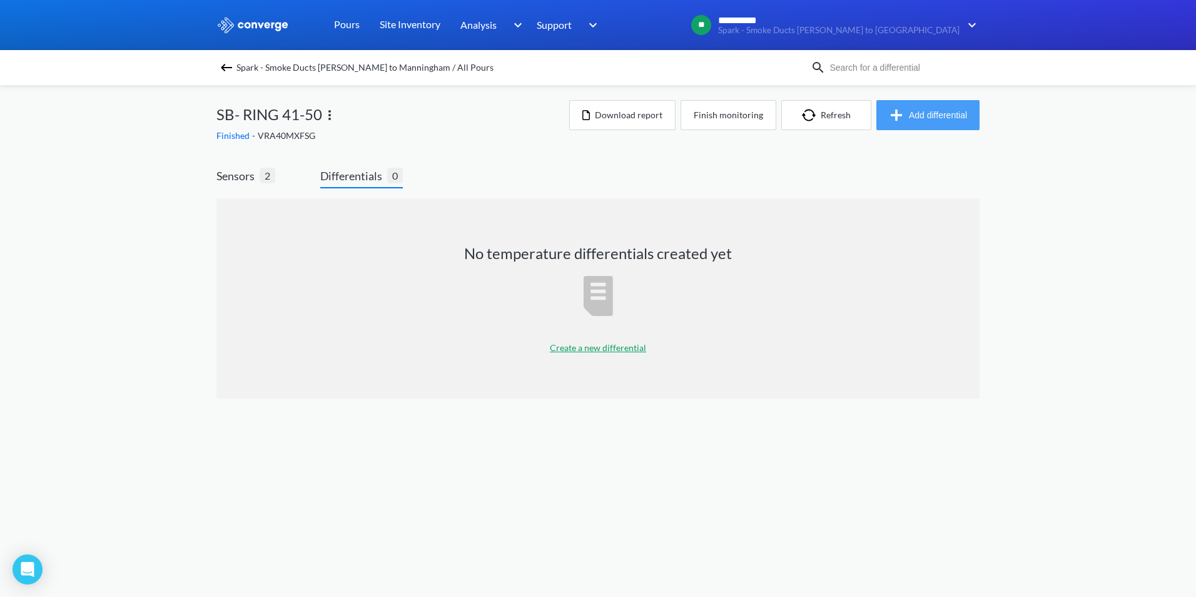
click at [932, 126] on button "Add differential" at bounding box center [928, 115] width 103 height 30
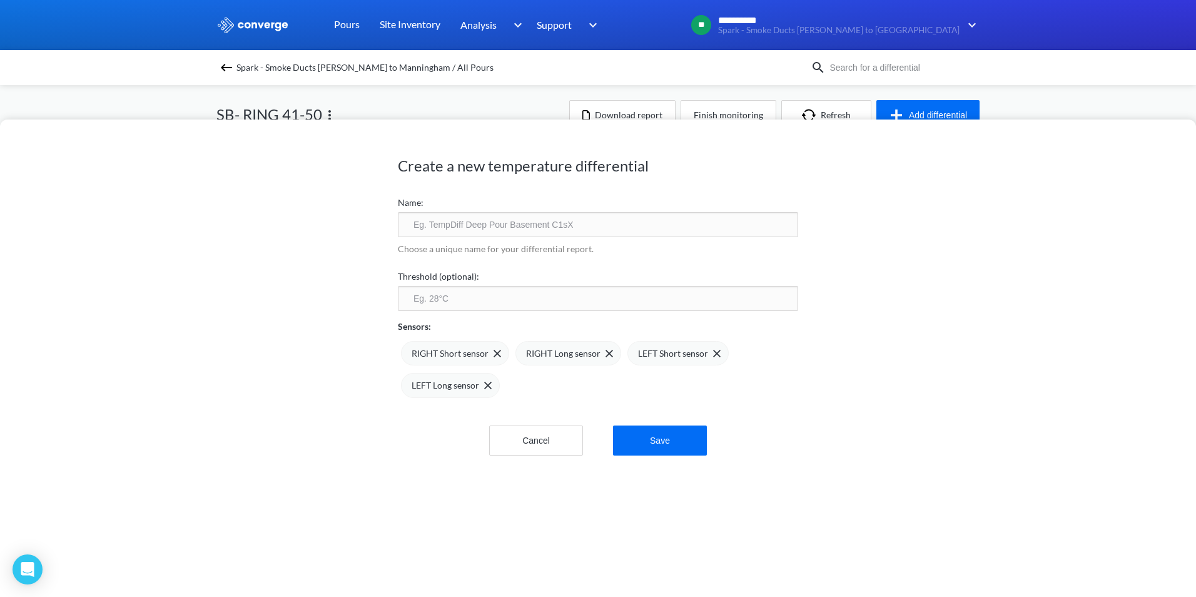
click at [443, 220] on input "text" at bounding box center [598, 224] width 400 height 25
type input "SB R41-50 TPD"
click at [494, 354] on img at bounding box center [498, 354] width 8 height 8
click at [494, 354] on div "RIGHT Long sensor" at bounding box center [454, 353] width 106 height 25
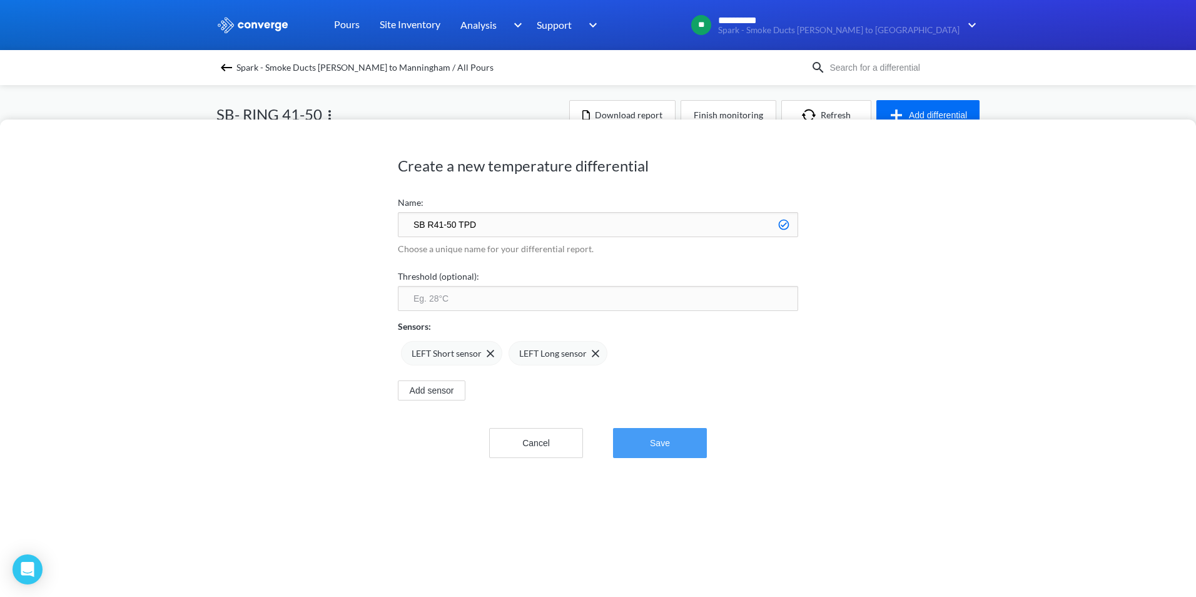
click at [652, 442] on button "Save" at bounding box center [660, 443] width 94 height 30
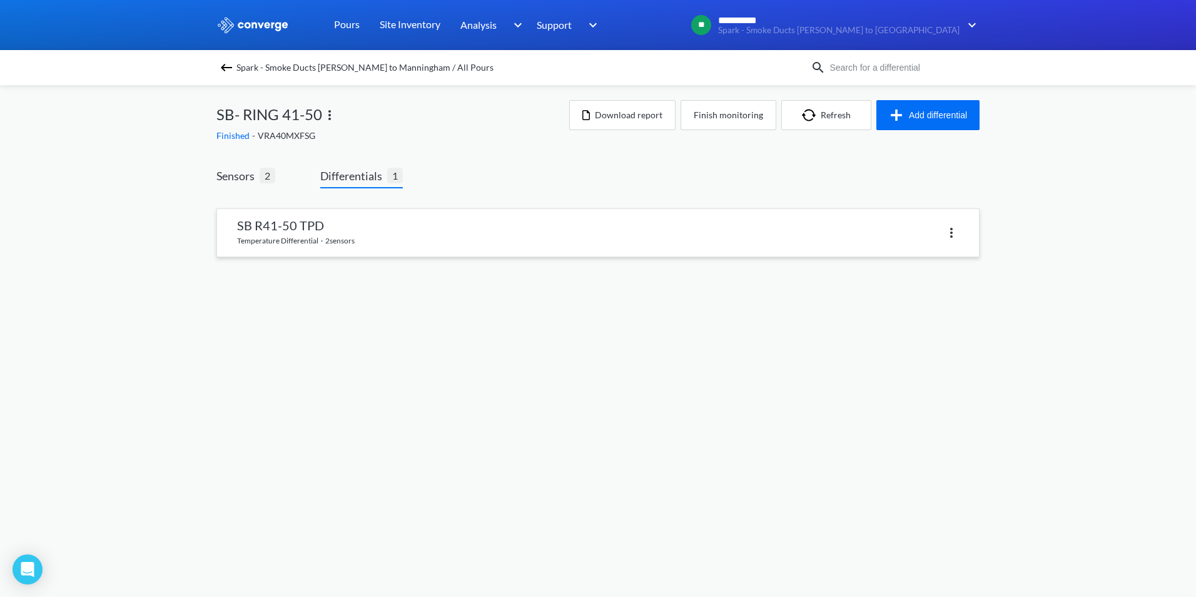
click at [335, 232] on link at bounding box center [598, 233] width 762 height 48
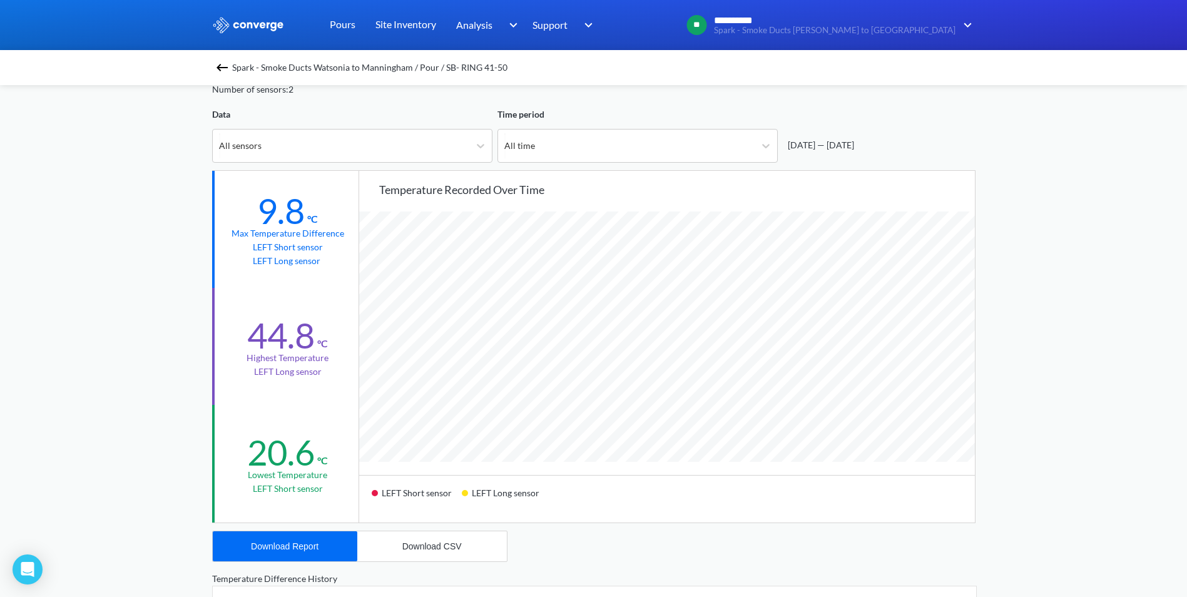
scroll to position [188, 0]
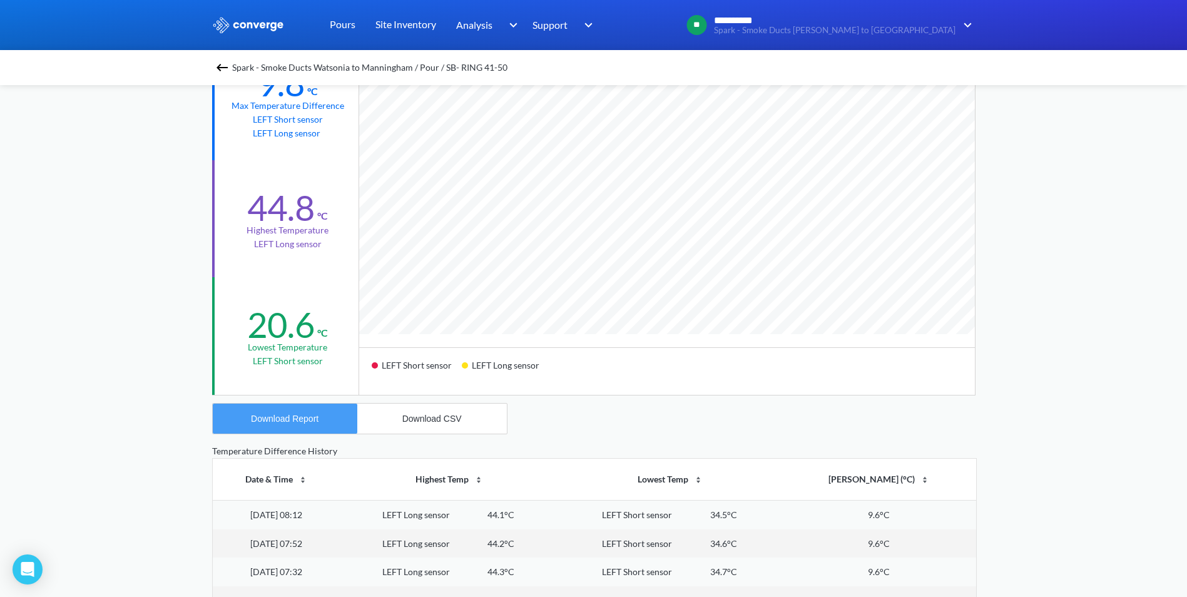
click at [298, 407] on button "Download Report" at bounding box center [285, 419] width 145 height 30
